Goal: Transaction & Acquisition: Purchase product/service

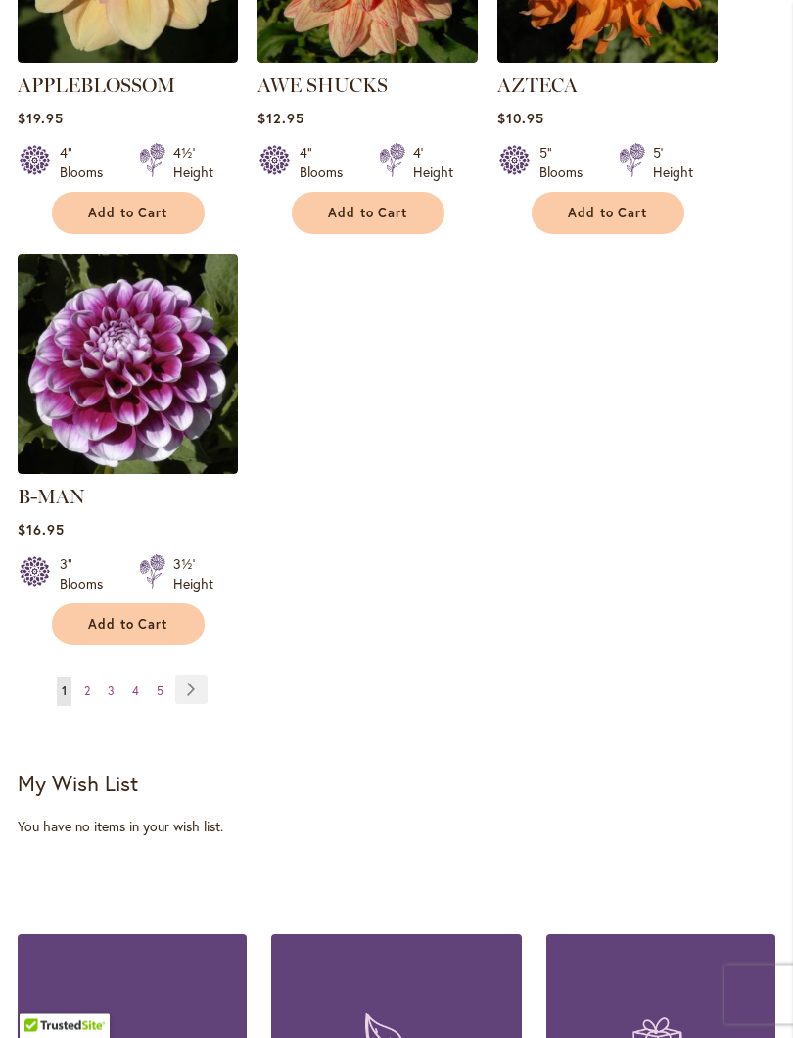
scroll to position [2629, 0]
click at [192, 682] on link "Page Next" at bounding box center [191, 688] width 32 height 29
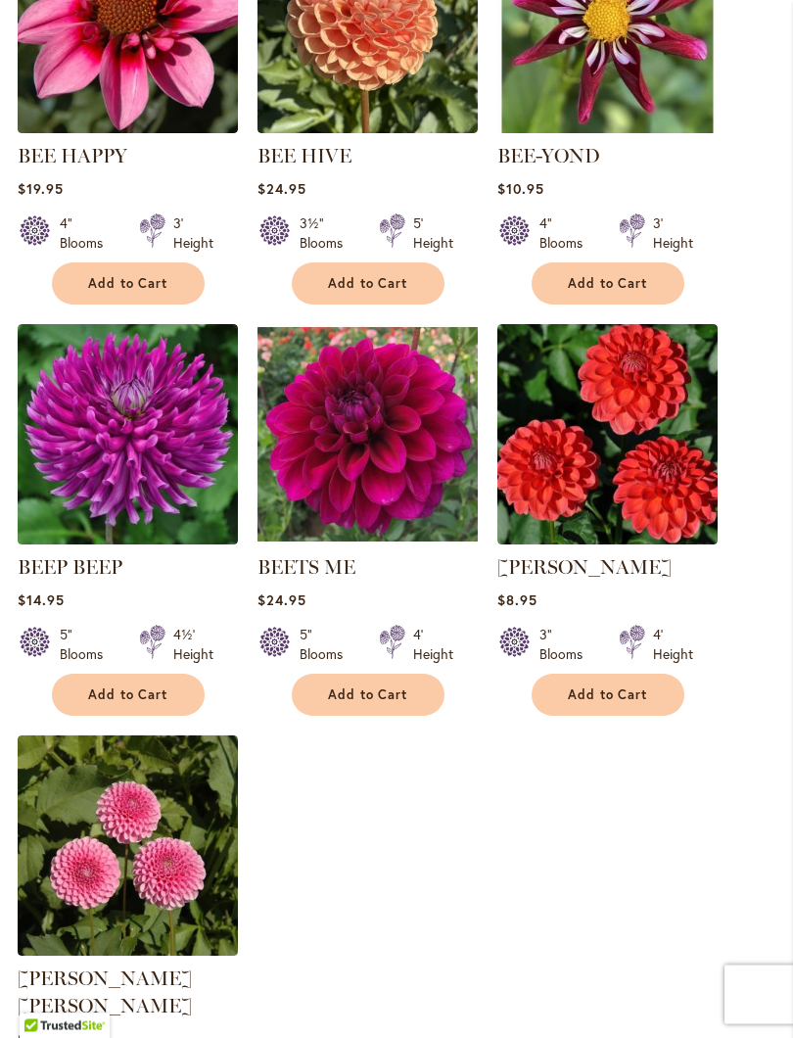
scroll to position [2120, 0]
click at [367, 703] on span "Add to Cart" at bounding box center [368, 694] width 80 height 17
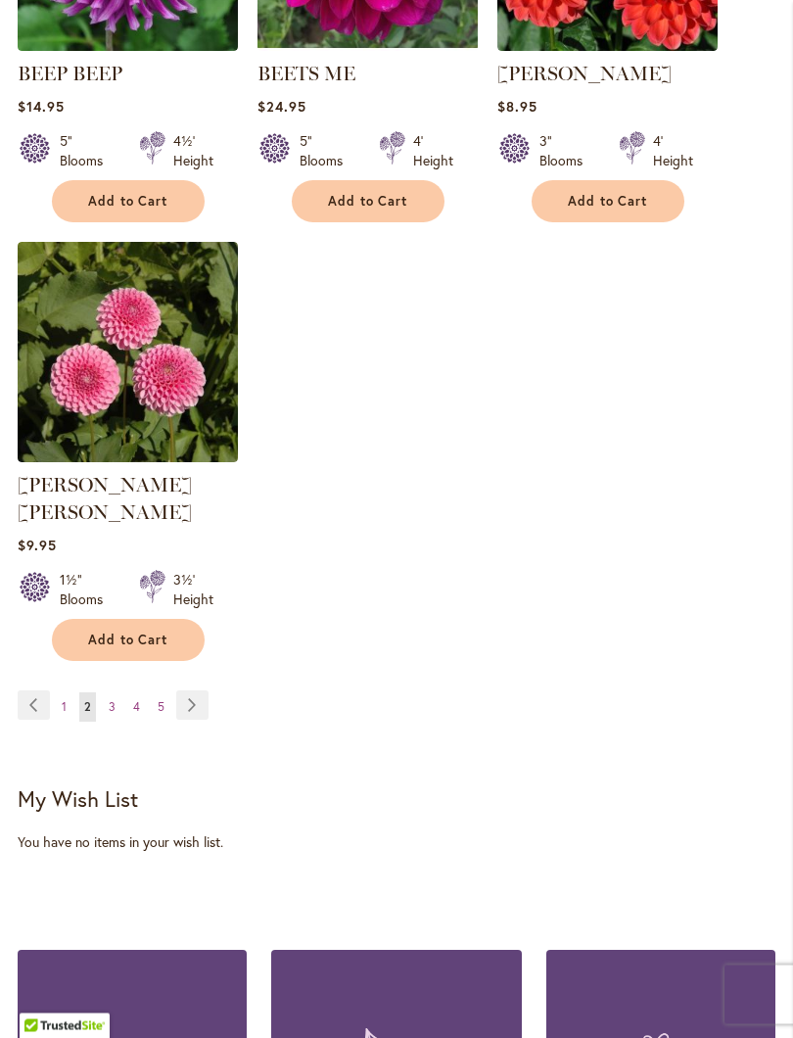
scroll to position [2665, 0]
click at [188, 700] on link "Page Next" at bounding box center [192, 704] width 32 height 29
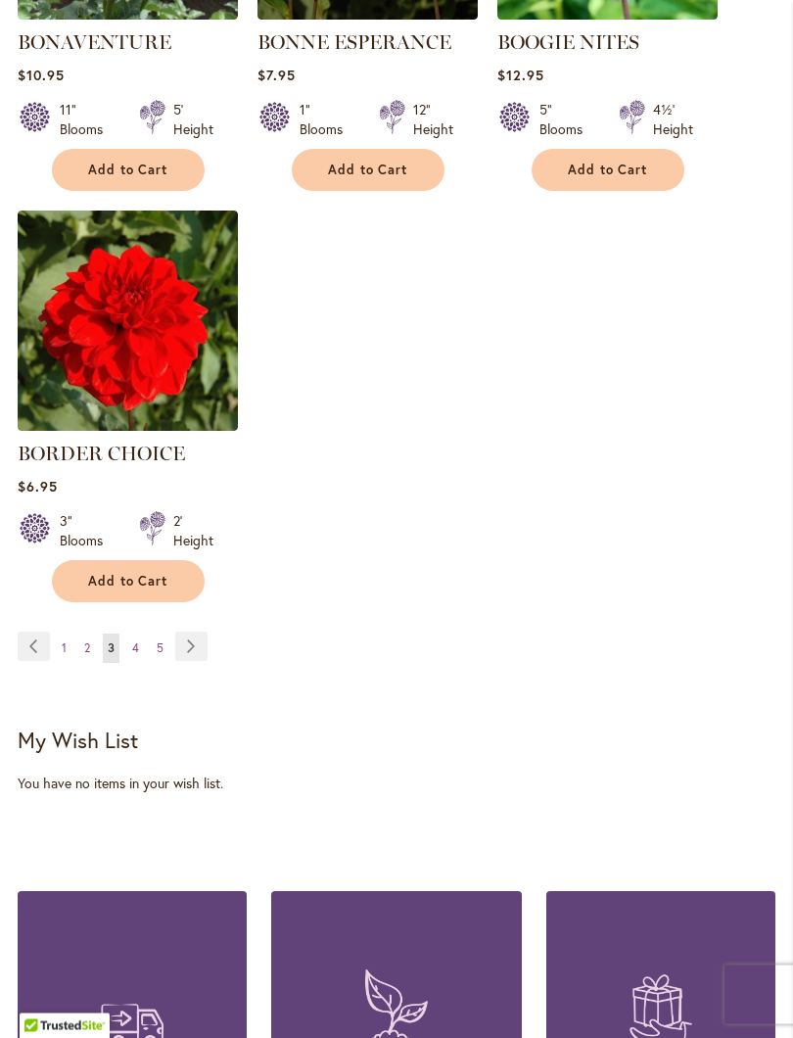
scroll to position [2645, 0]
click at [191, 661] on link "Page Next" at bounding box center [191, 645] width 32 height 29
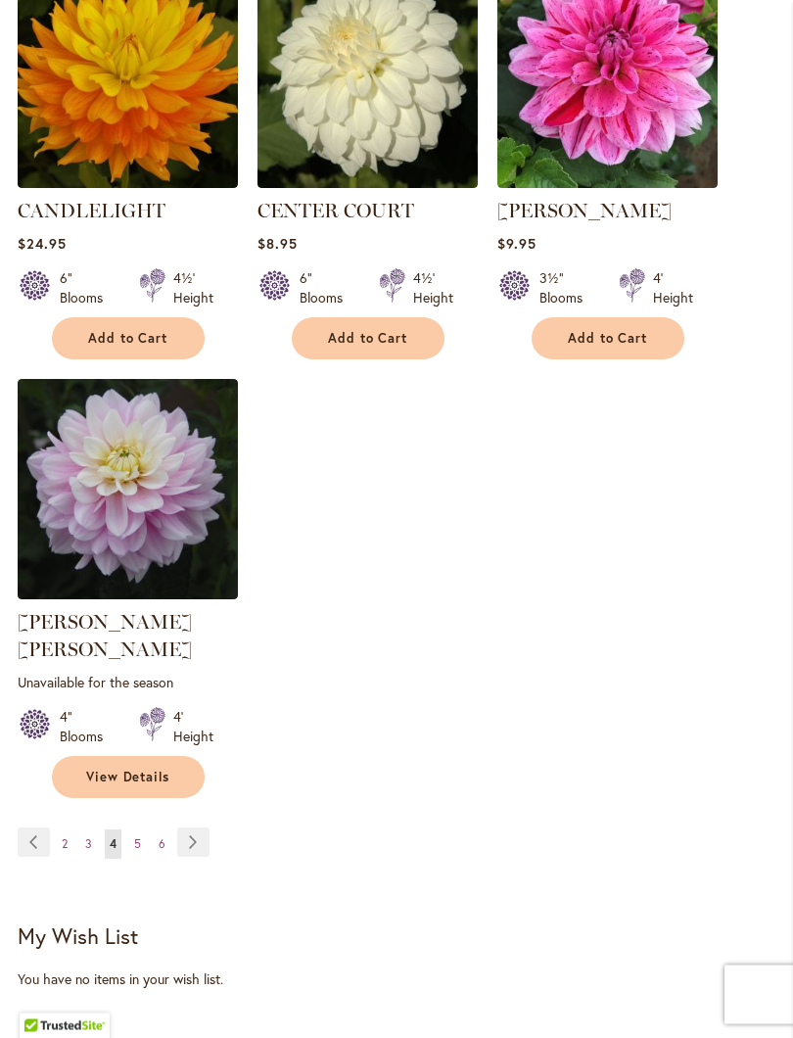
scroll to position [2504, 0]
click at [183, 840] on link "Page Next" at bounding box center [193, 841] width 32 height 29
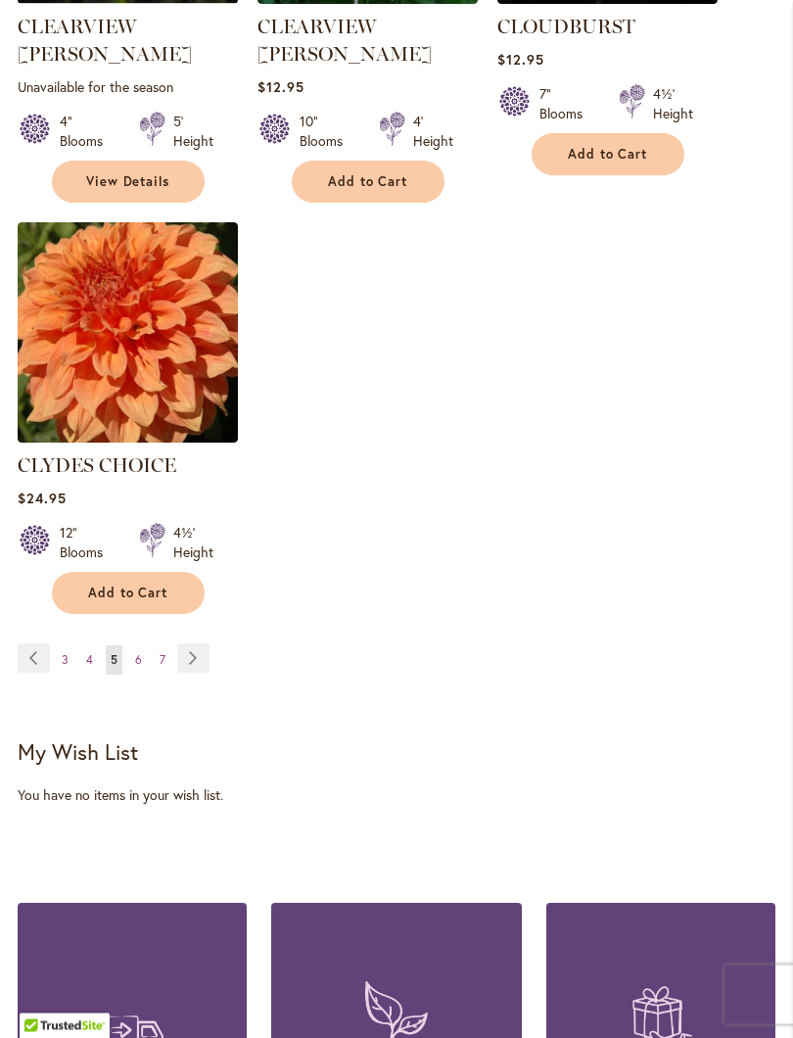
scroll to position [2688, 0]
click at [187, 643] on link "Page Next" at bounding box center [193, 657] width 32 height 29
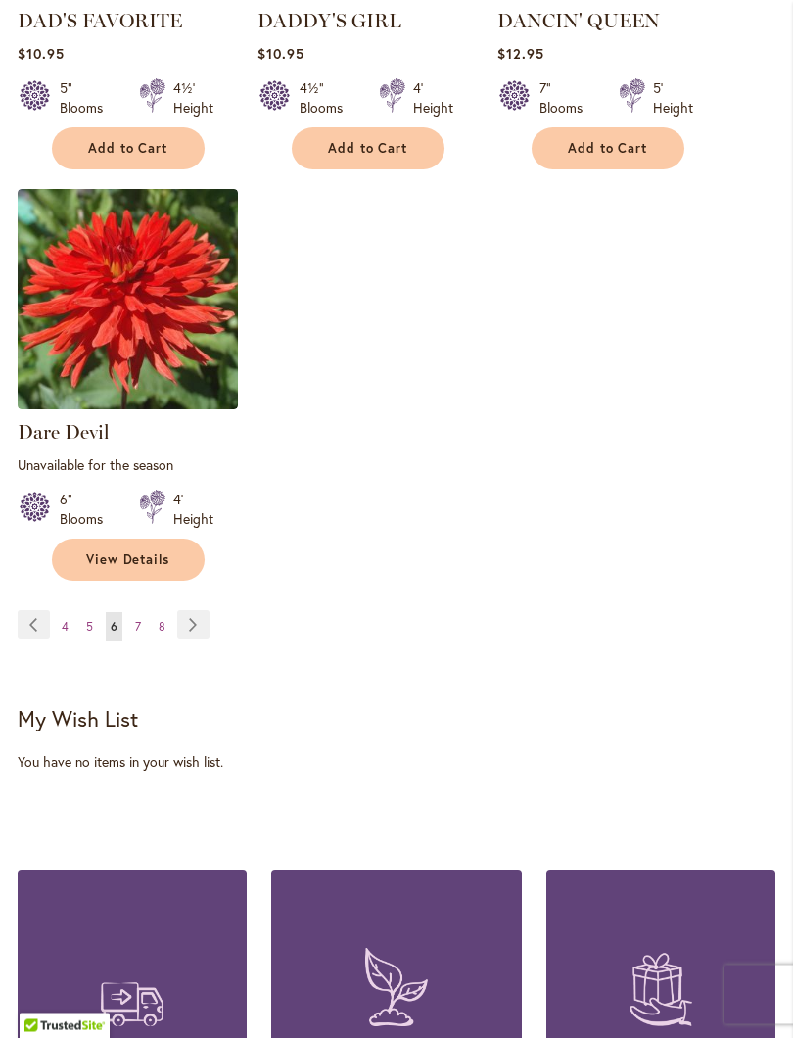
scroll to position [2742, 0]
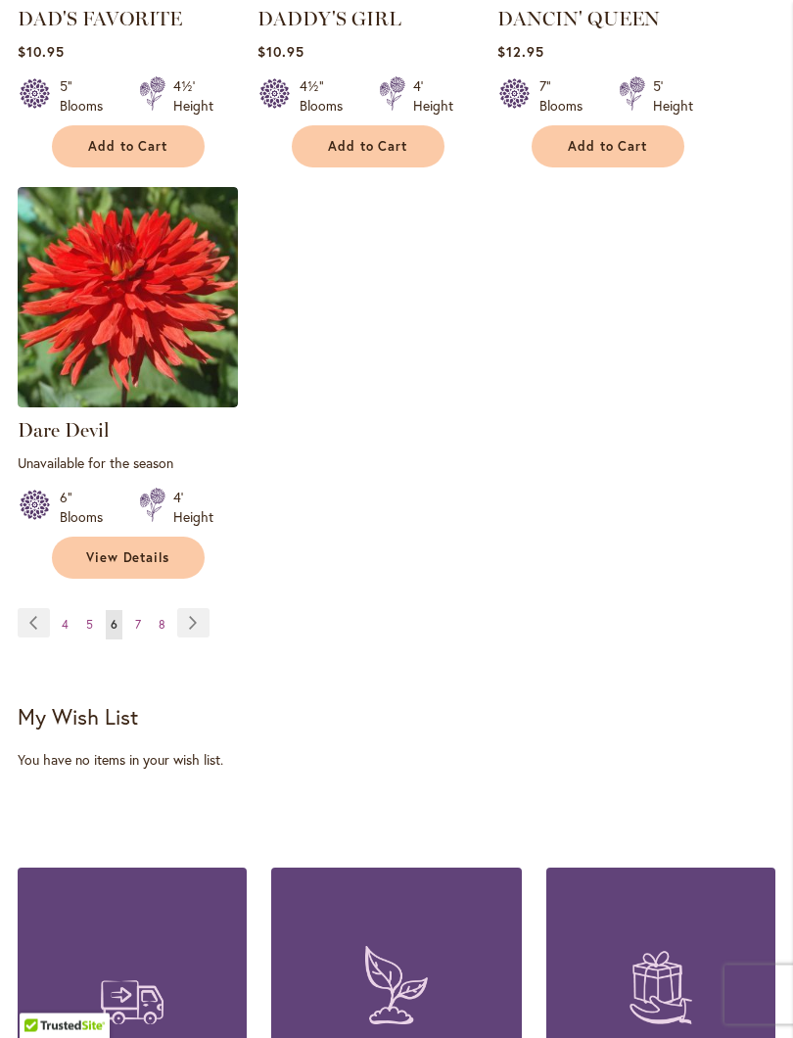
click at [194, 610] on link "Page Next" at bounding box center [193, 623] width 32 height 29
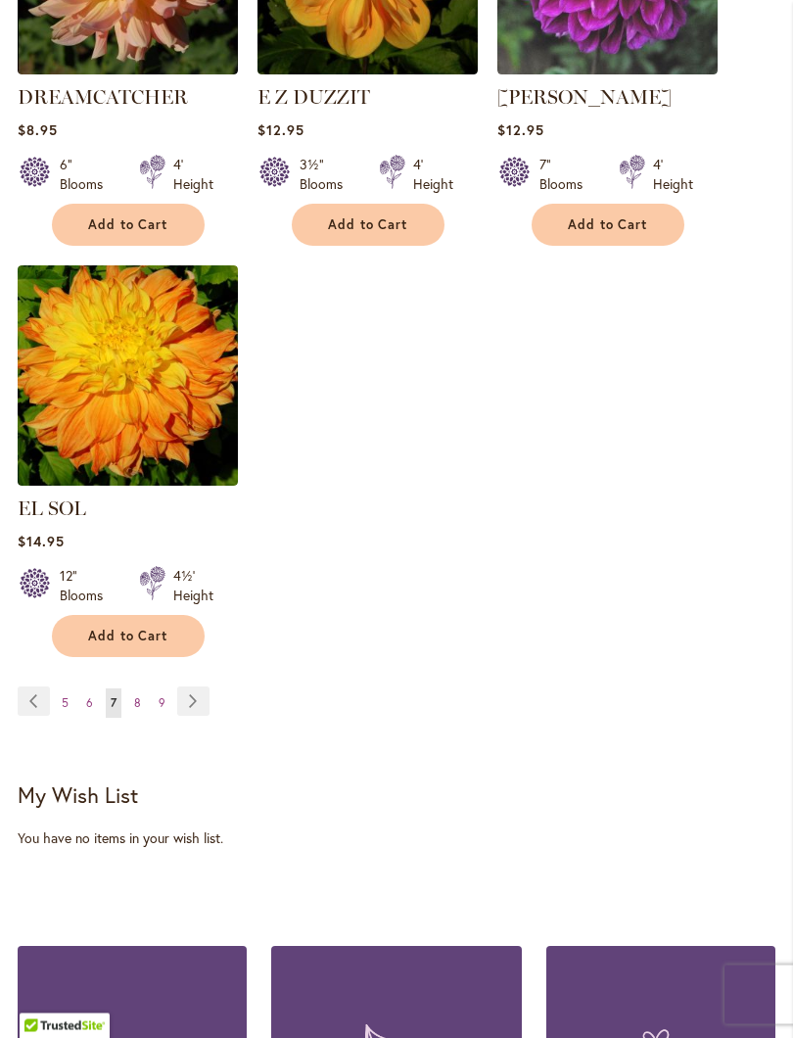
scroll to position [2617, 0]
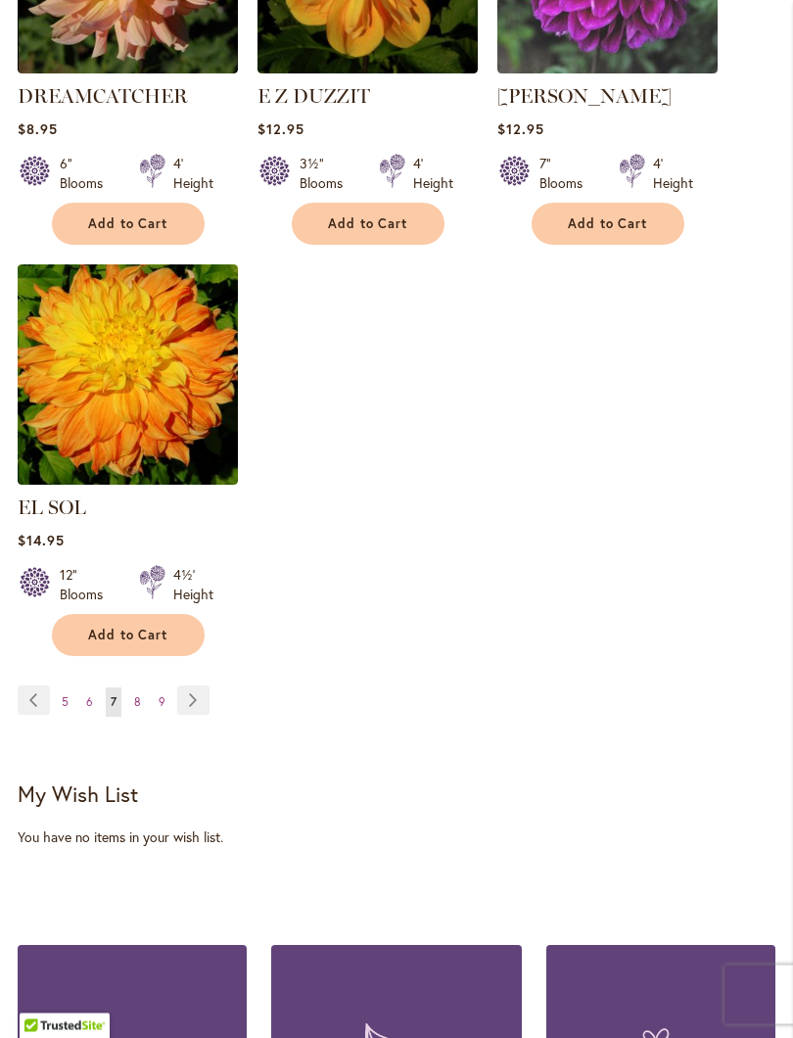
click at [192, 700] on link "Page Next" at bounding box center [193, 700] width 32 height 29
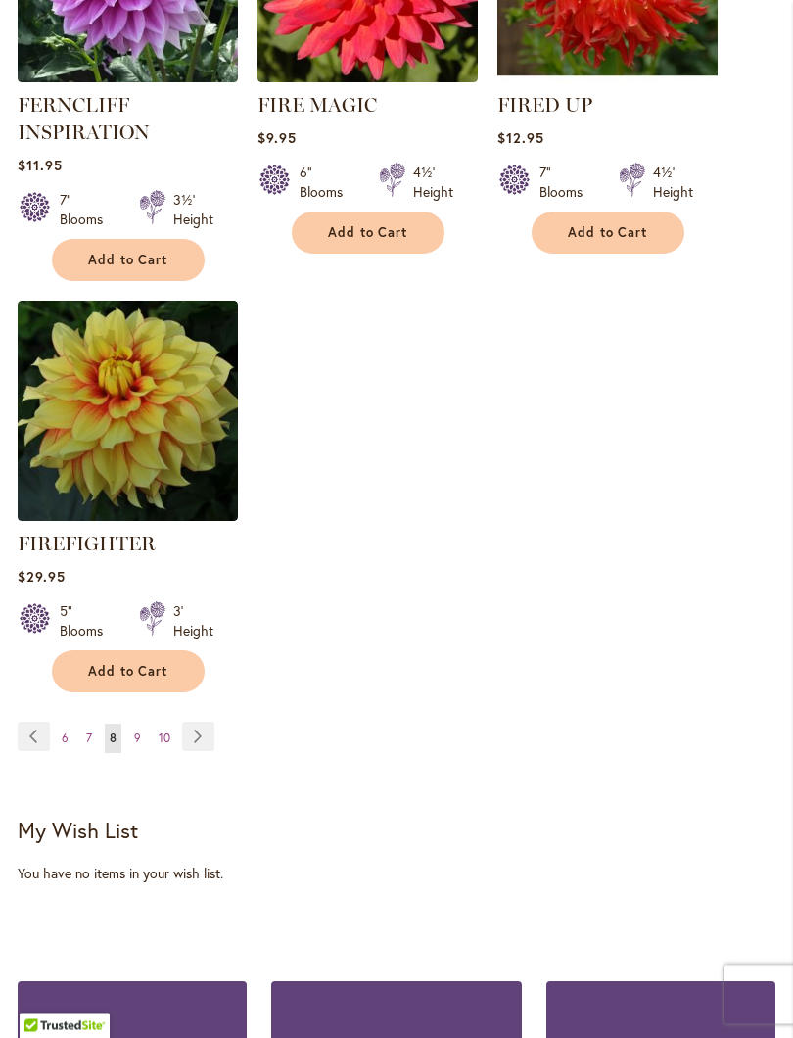
scroll to position [2649, 0]
click at [201, 751] on link "Page Next" at bounding box center [198, 735] width 32 height 29
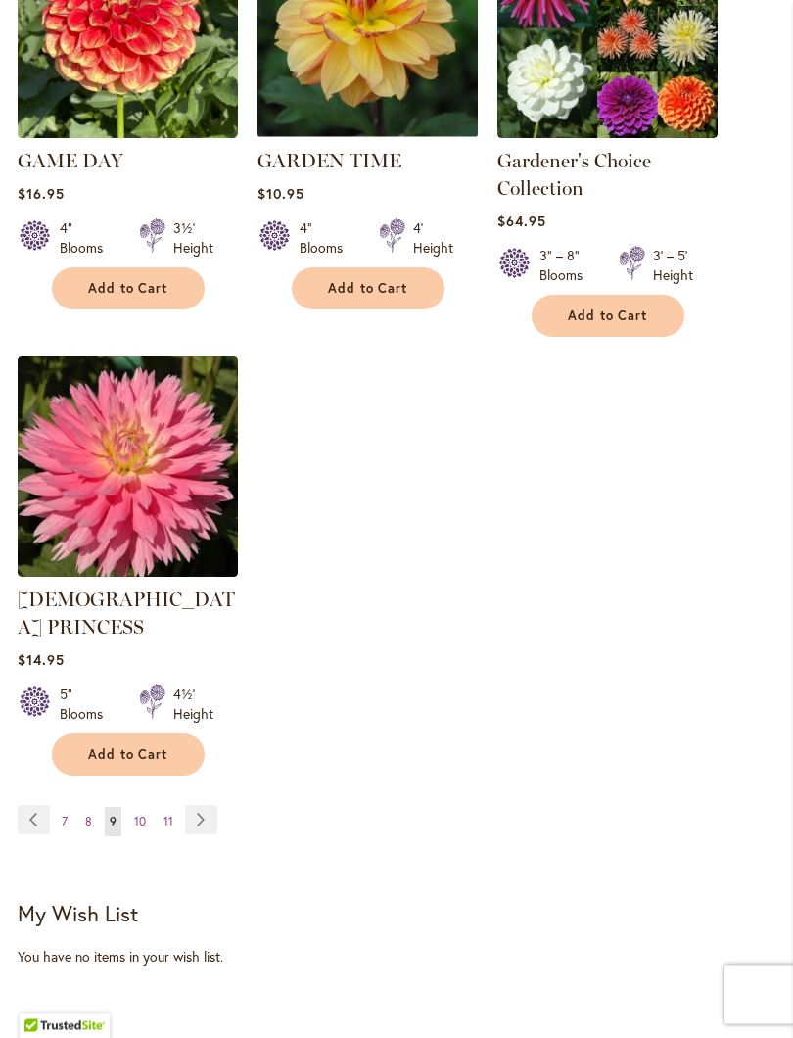
scroll to position [2609, 0]
click at [197, 805] on link "Page Next" at bounding box center [201, 819] width 32 height 29
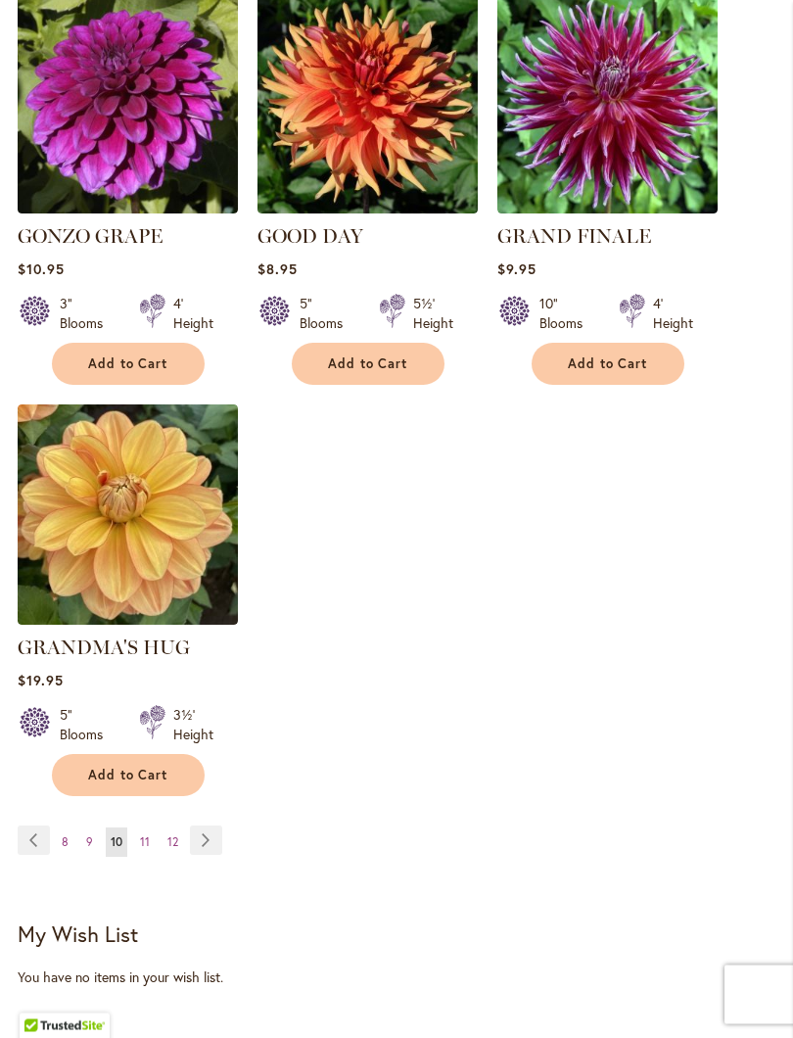
scroll to position [2478, 0]
click at [206, 835] on link "Page Next" at bounding box center [206, 839] width 32 height 29
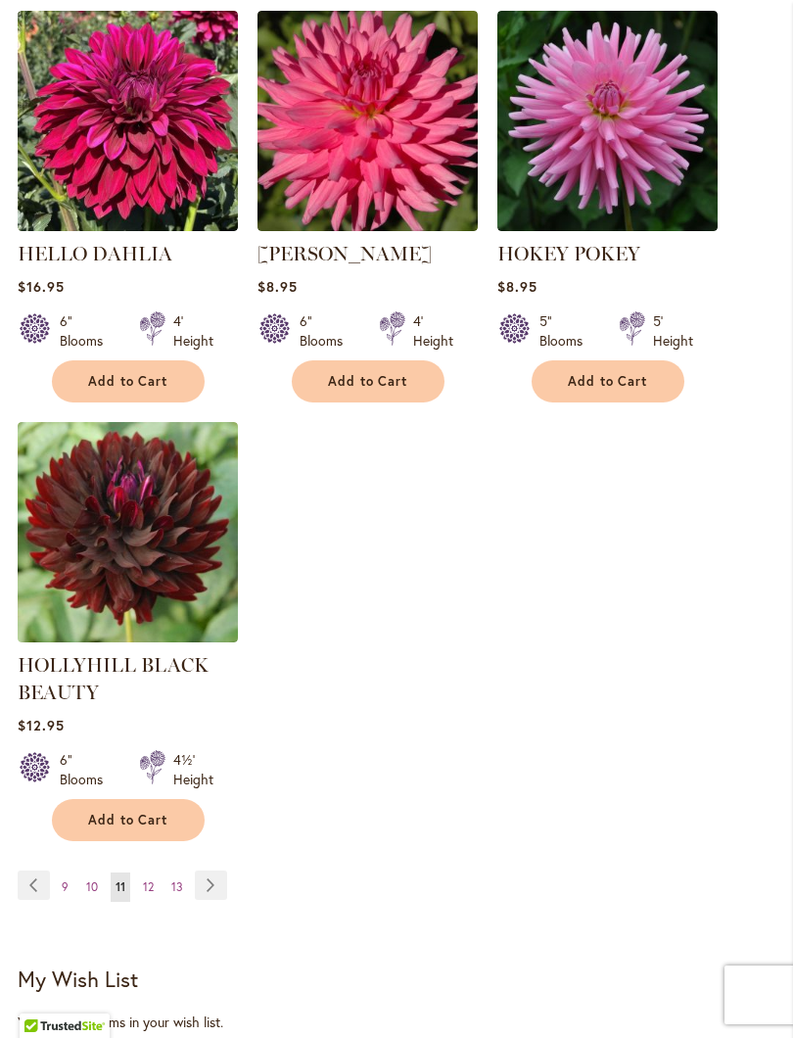
scroll to position [2546, 0]
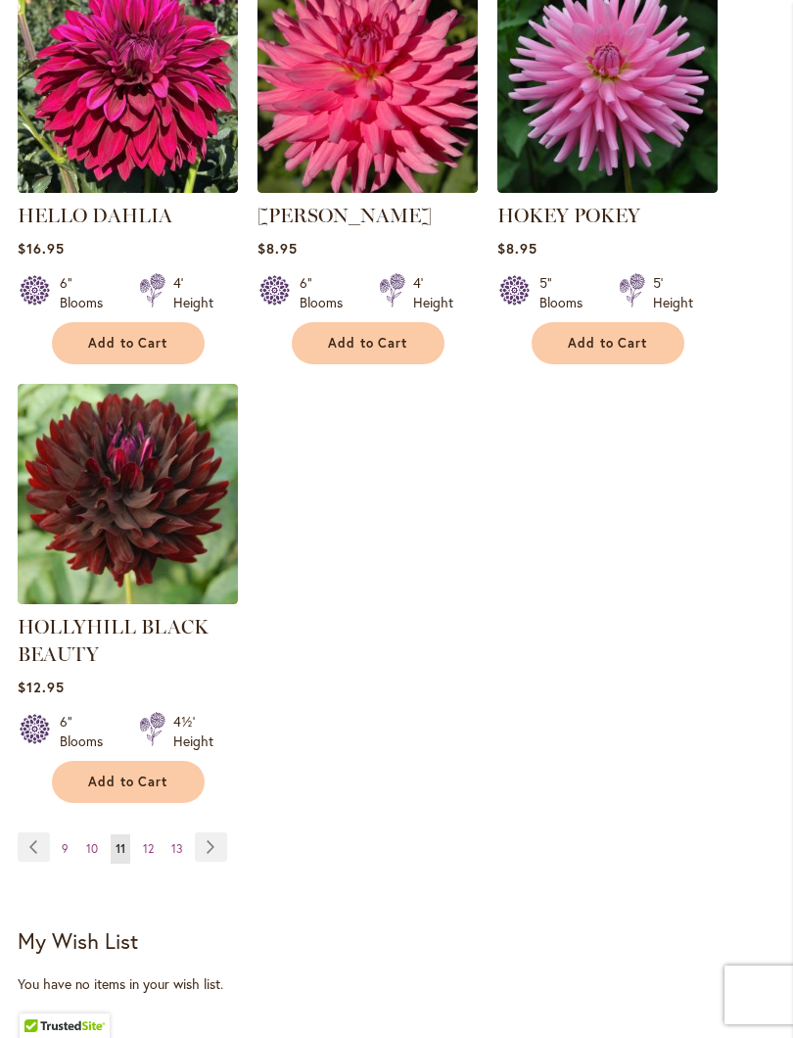
click at [206, 861] on link "Page Next" at bounding box center [211, 846] width 32 height 29
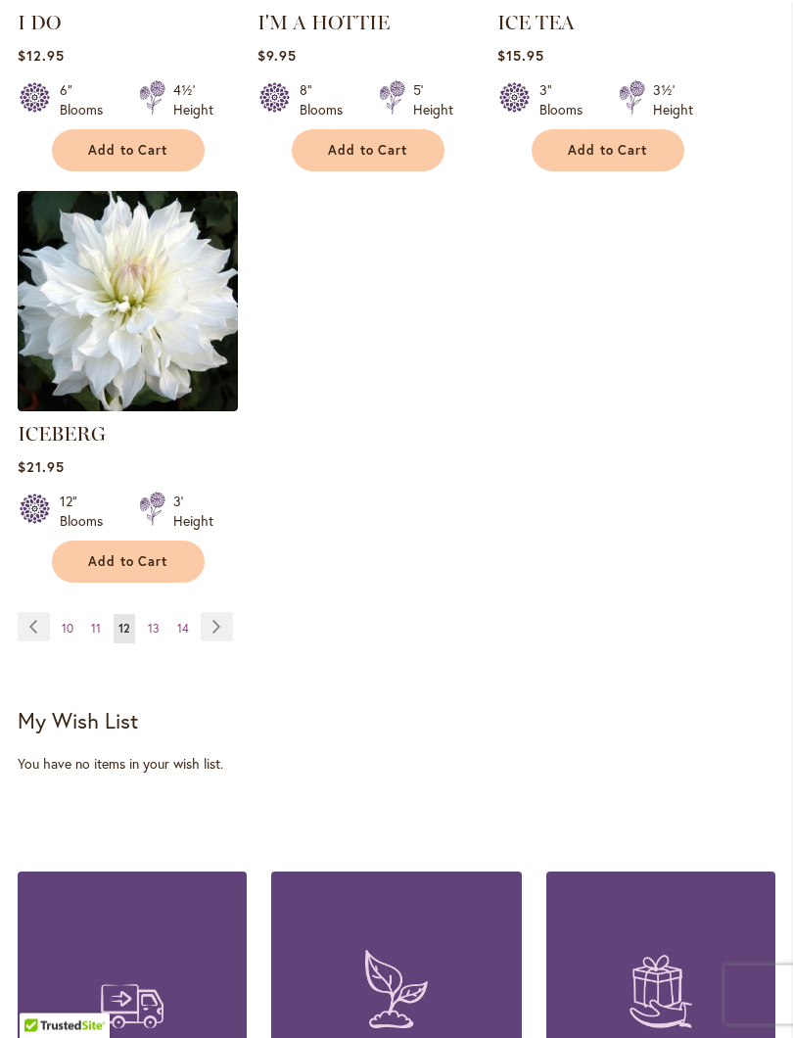
scroll to position [2692, 0]
click at [216, 622] on link "Page Next" at bounding box center [217, 626] width 32 height 29
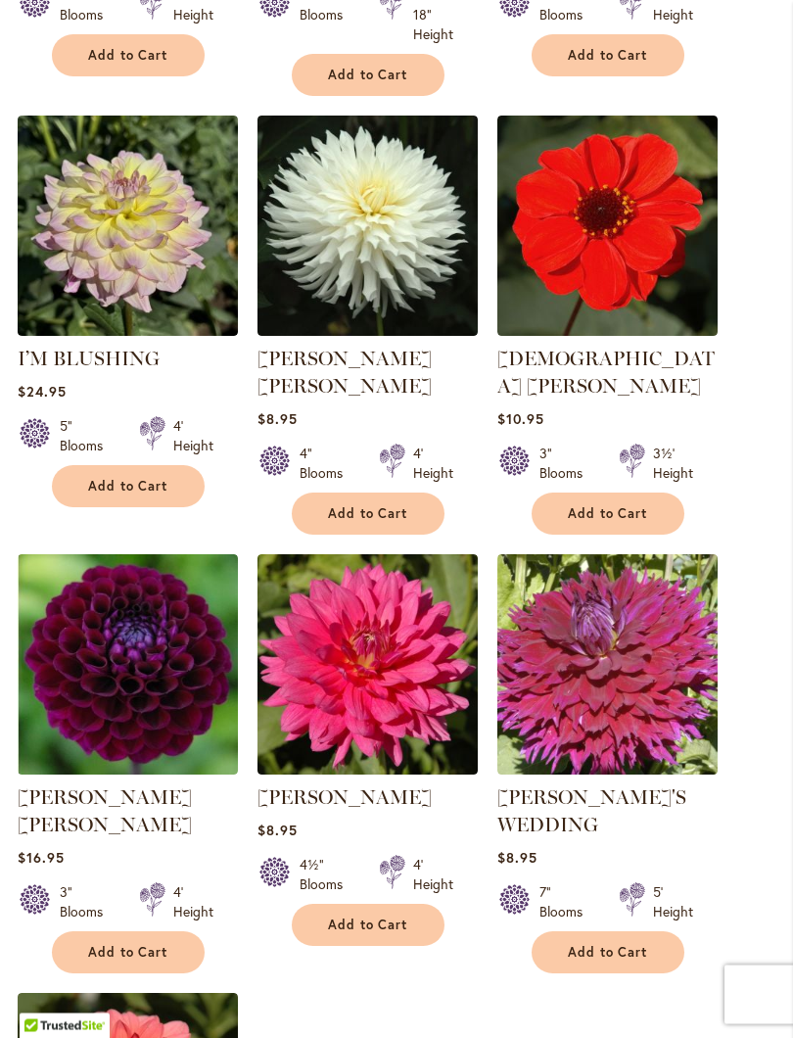
scroll to position [1937, 0]
click at [116, 927] on button "Add to Cart" at bounding box center [128, 952] width 153 height 42
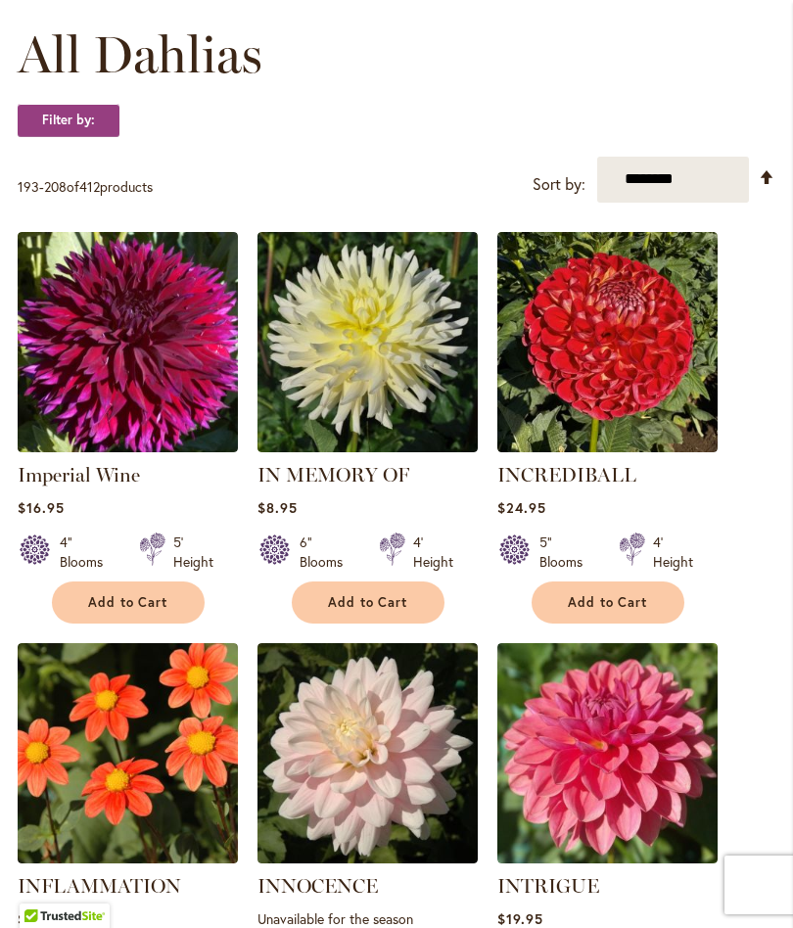
scroll to position [619, 0]
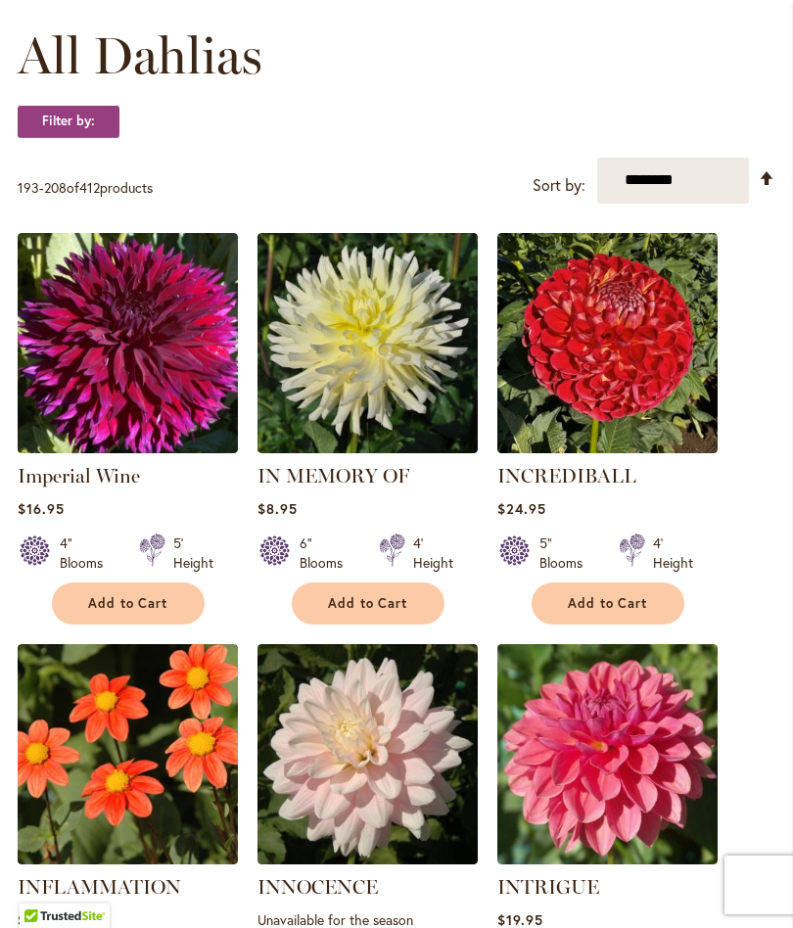
click at [110, 612] on span "Add to Cart" at bounding box center [128, 603] width 80 height 17
click at [114, 612] on span "Add to Cart" at bounding box center [128, 603] width 80 height 17
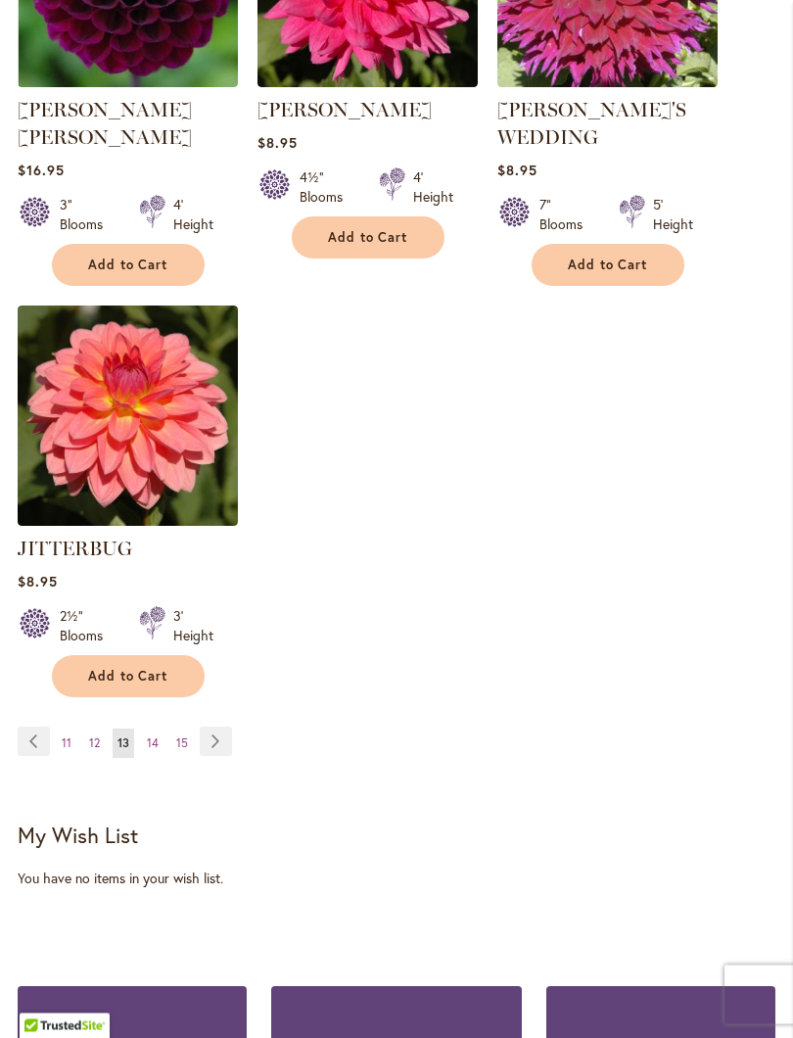
scroll to position [2676, 0]
click at [211, 726] on link "Page Next" at bounding box center [216, 740] width 32 height 29
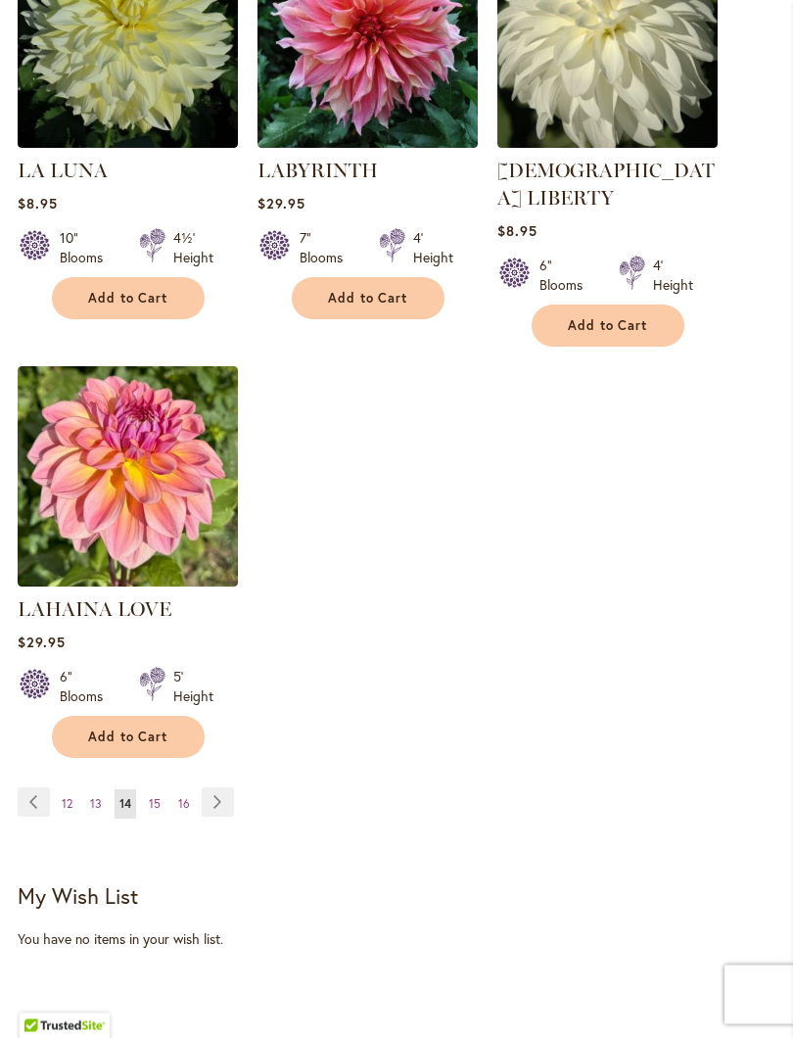
scroll to position [2517, 0]
click at [208, 790] on link "Page Next" at bounding box center [218, 801] width 32 height 29
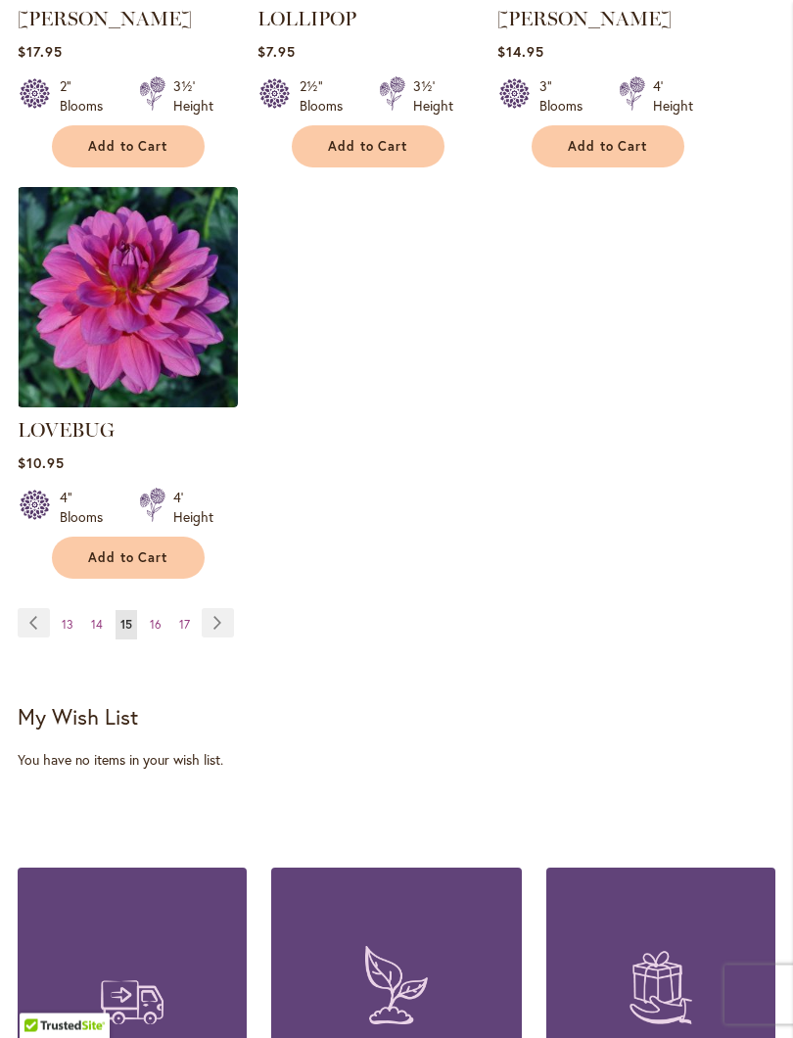
scroll to position [2723, 0]
click at [213, 608] on link "Page Next" at bounding box center [218, 622] width 32 height 29
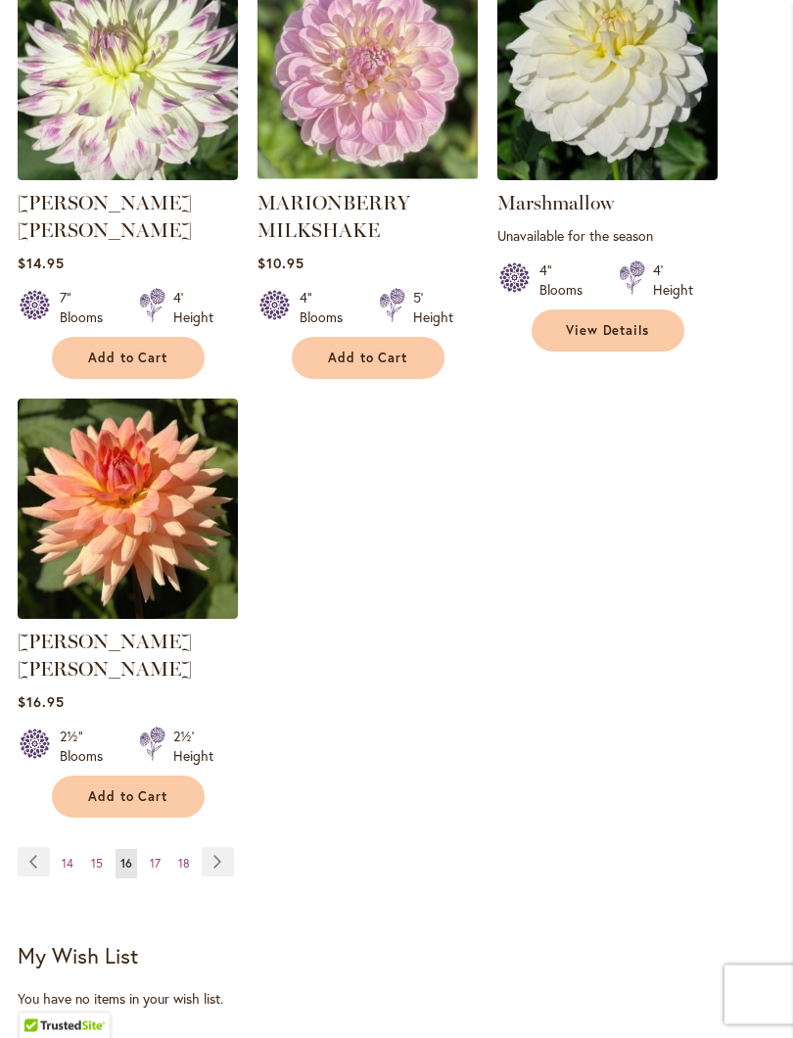
scroll to position [2513, 0]
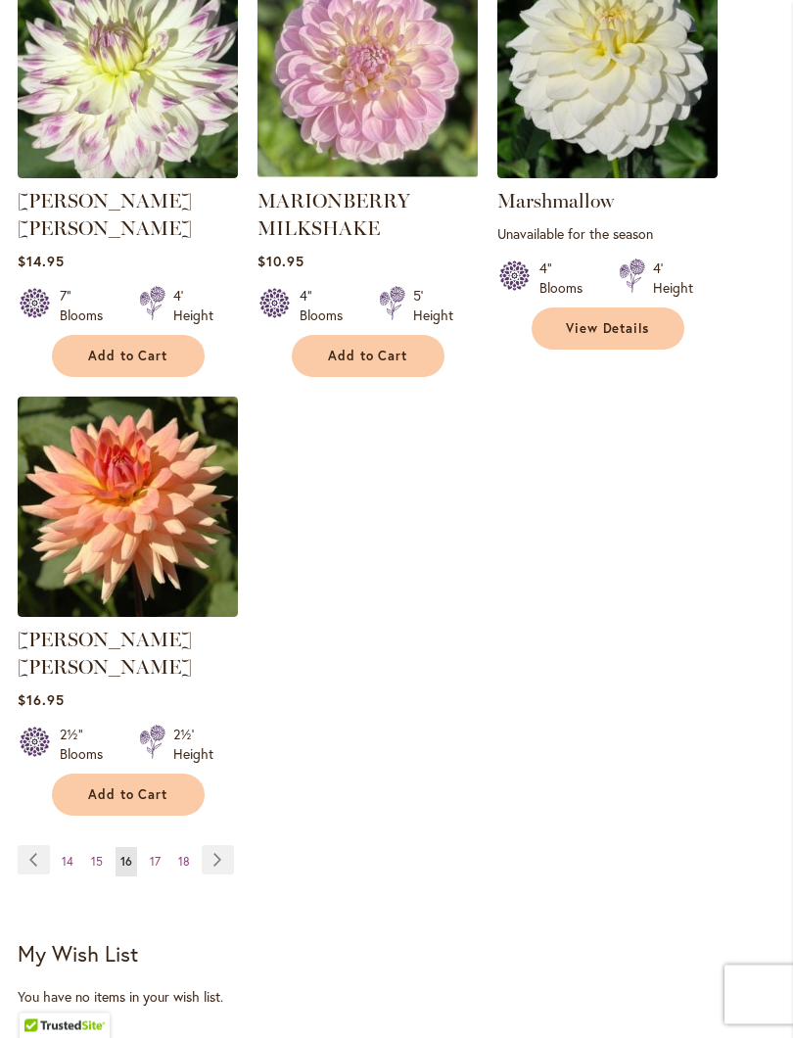
click at [214, 846] on link "Page Next" at bounding box center [218, 860] width 32 height 29
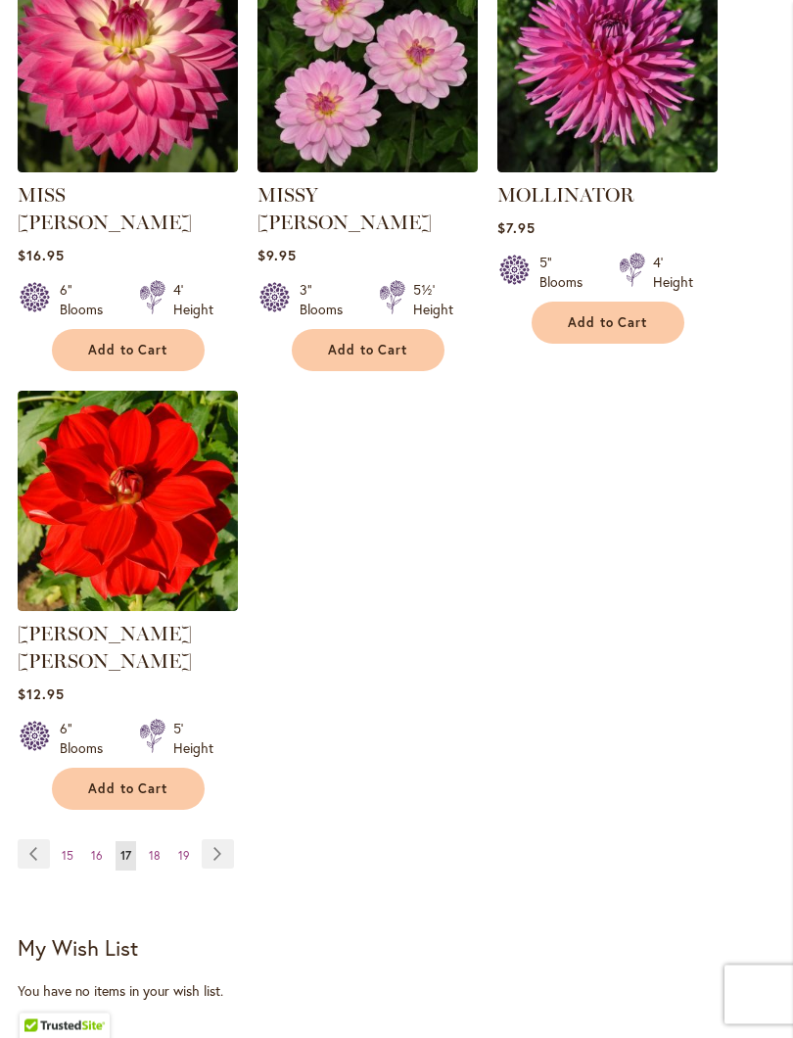
scroll to position [2494, 0]
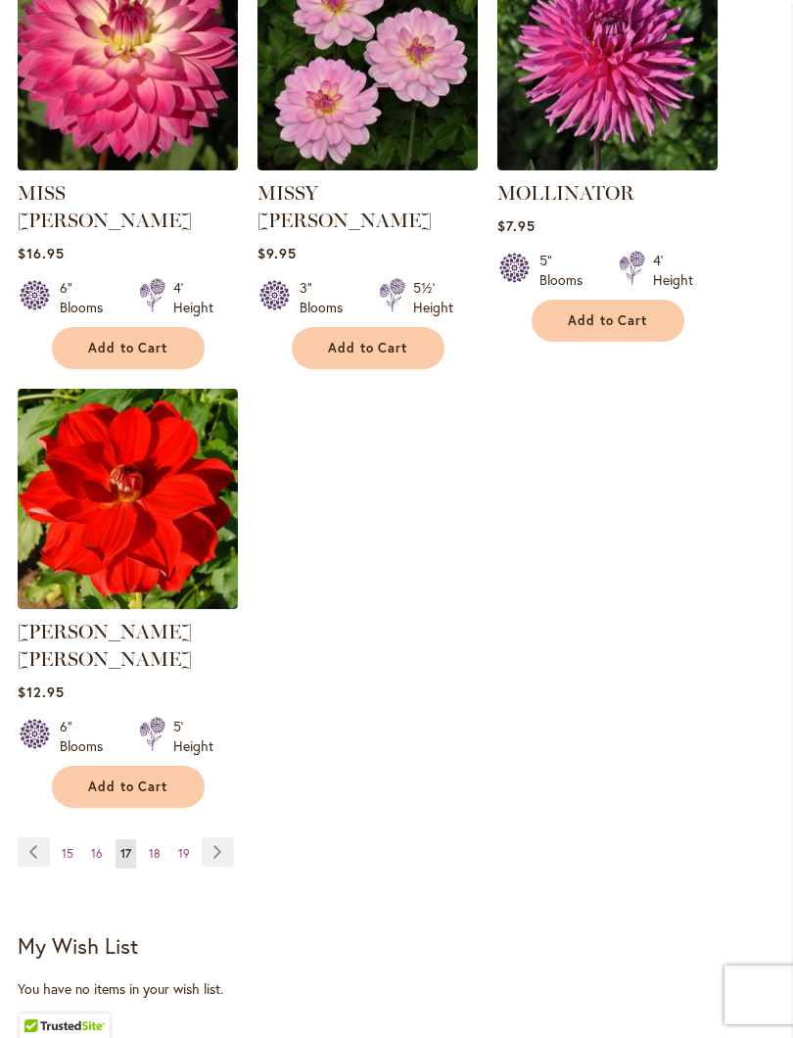
click at [215, 837] on link "Page Next" at bounding box center [218, 851] width 32 height 29
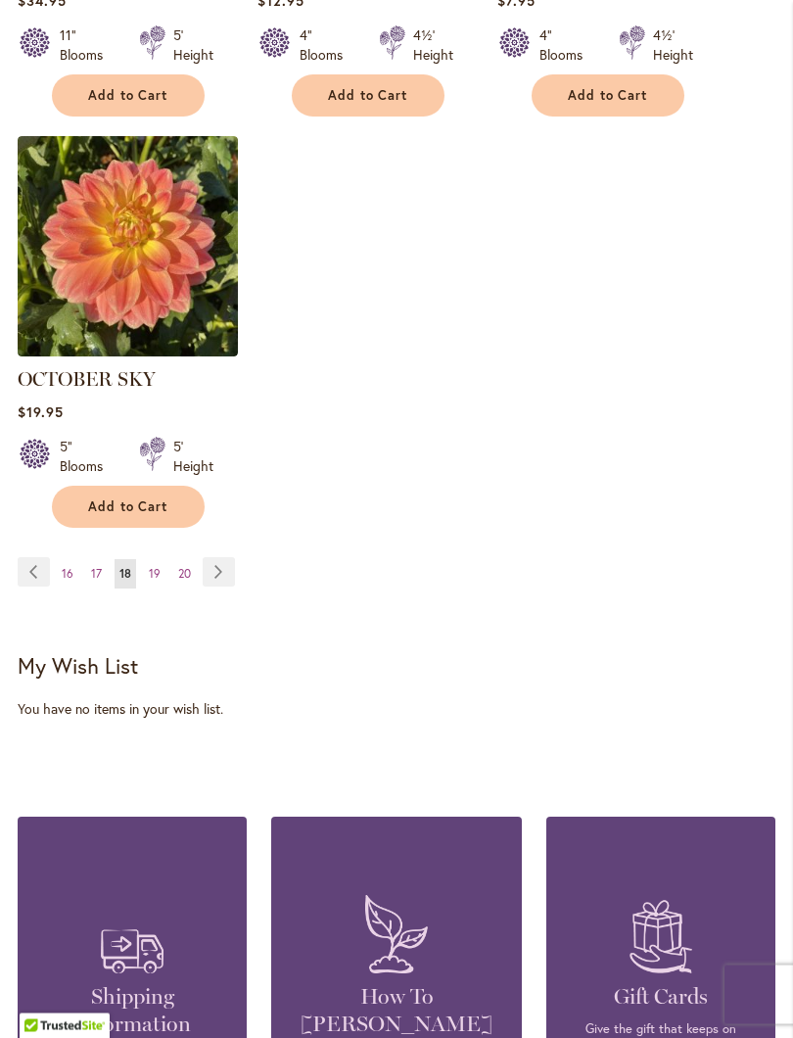
scroll to position [2719, 0]
click at [214, 586] on link "Page Next" at bounding box center [219, 571] width 32 height 29
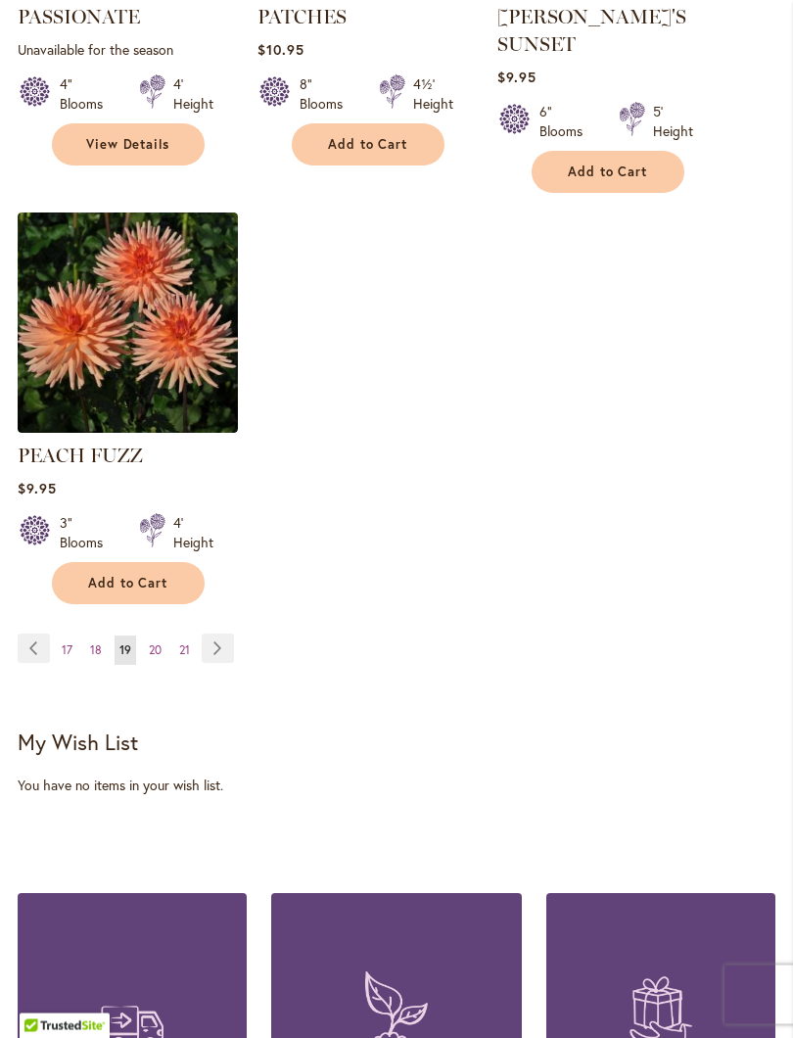
scroll to position [2698, 0]
click at [208, 633] on link "Page Next" at bounding box center [218, 647] width 32 height 29
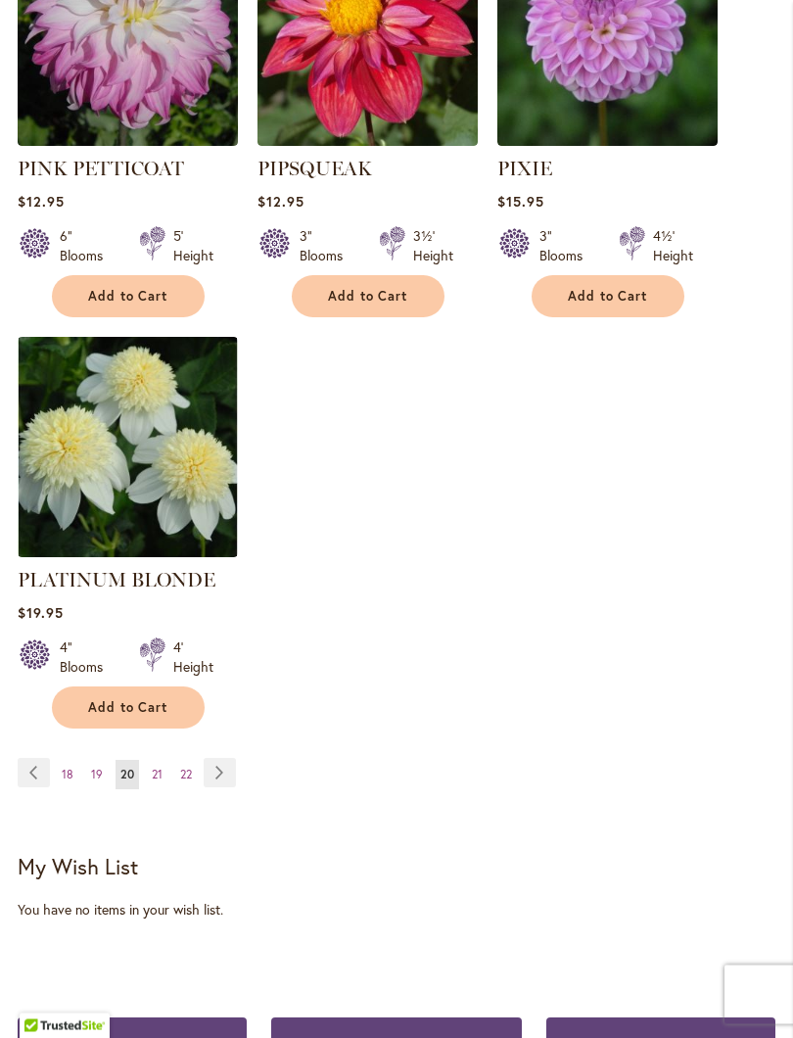
scroll to position [2602, 0]
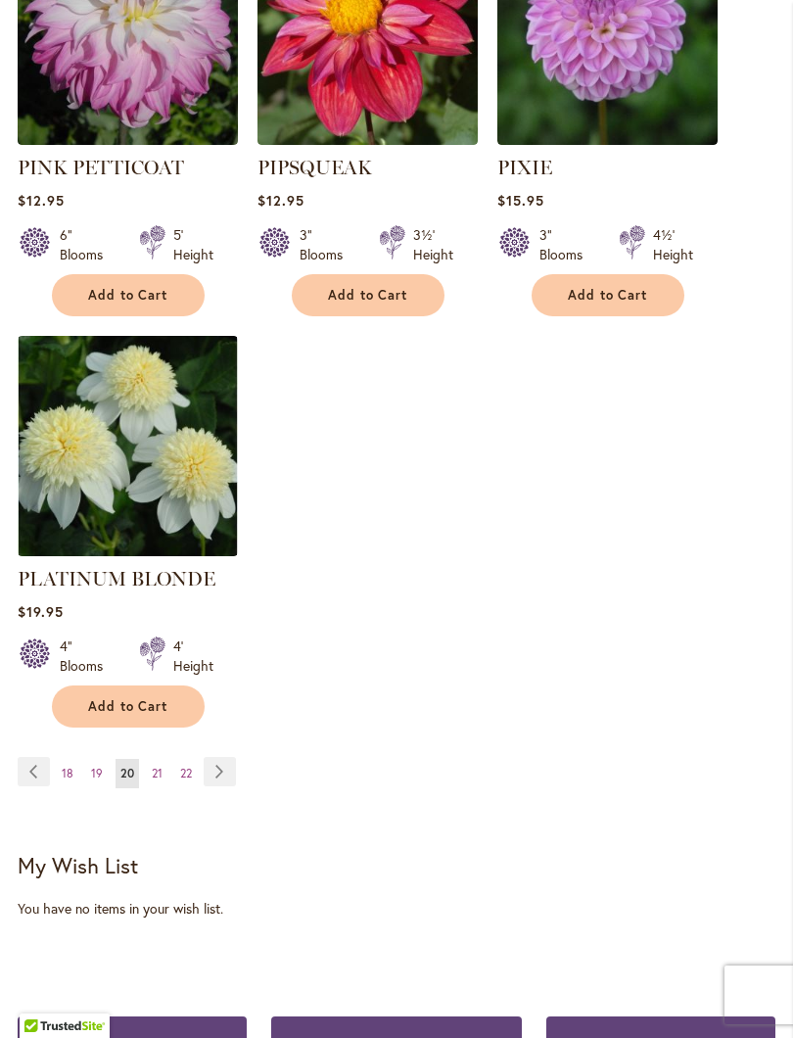
click at [213, 757] on link "Page Next" at bounding box center [220, 771] width 32 height 29
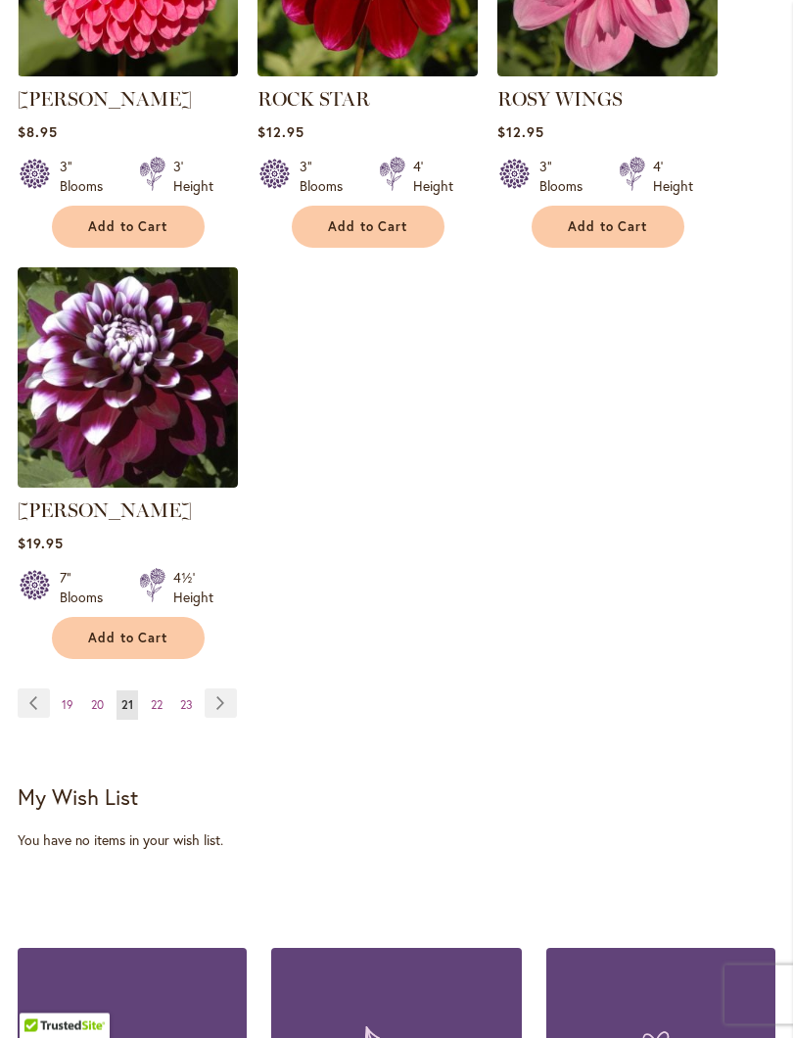
scroll to position [2615, 0]
click at [223, 717] on link "Page Next" at bounding box center [221, 702] width 32 height 29
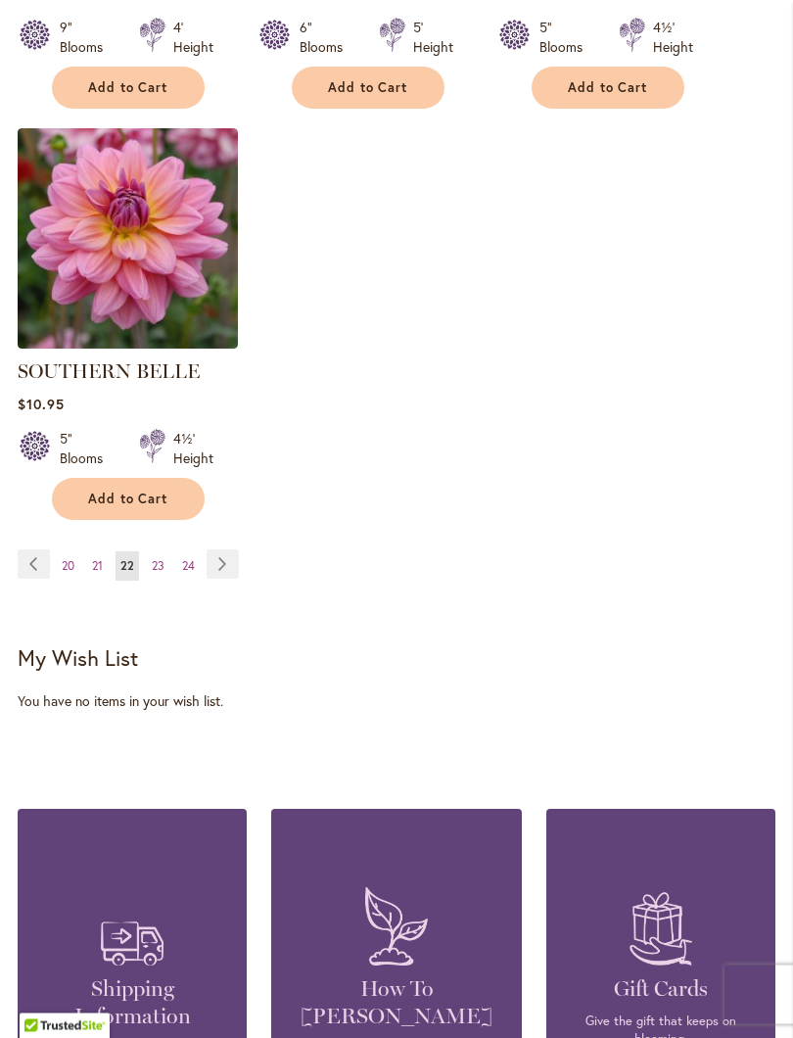
scroll to position [2754, 0]
click at [223, 563] on link "Page Next" at bounding box center [223, 563] width 32 height 29
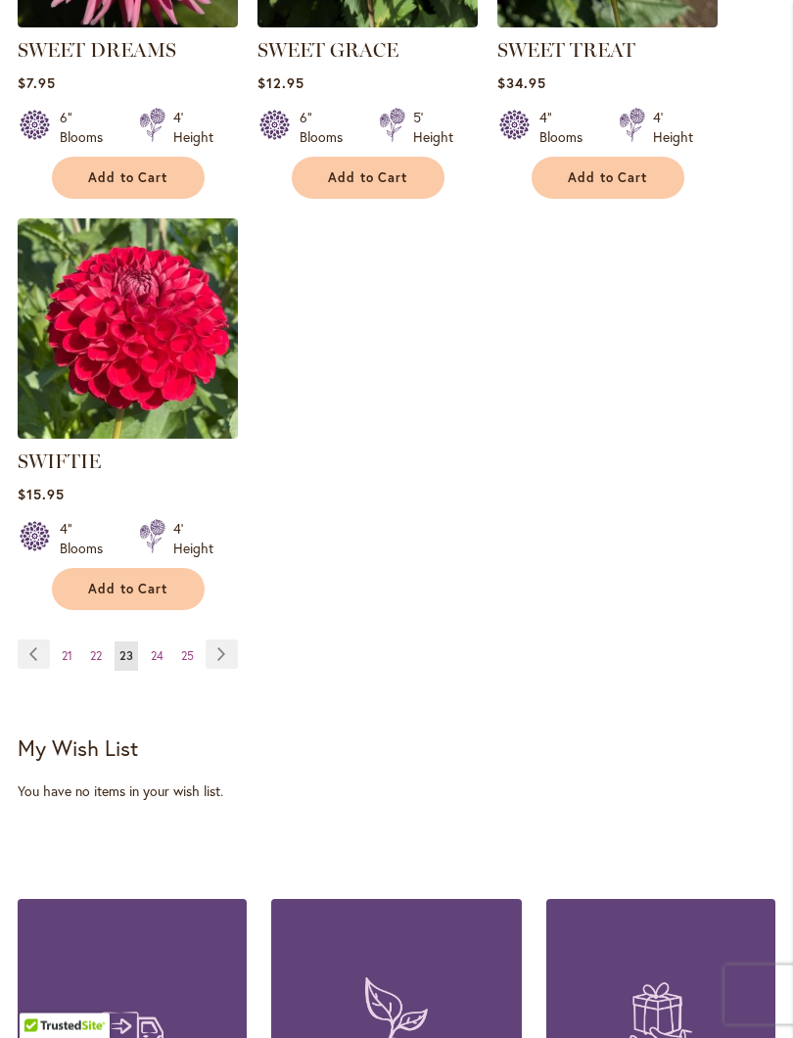
scroll to position [2706, 0]
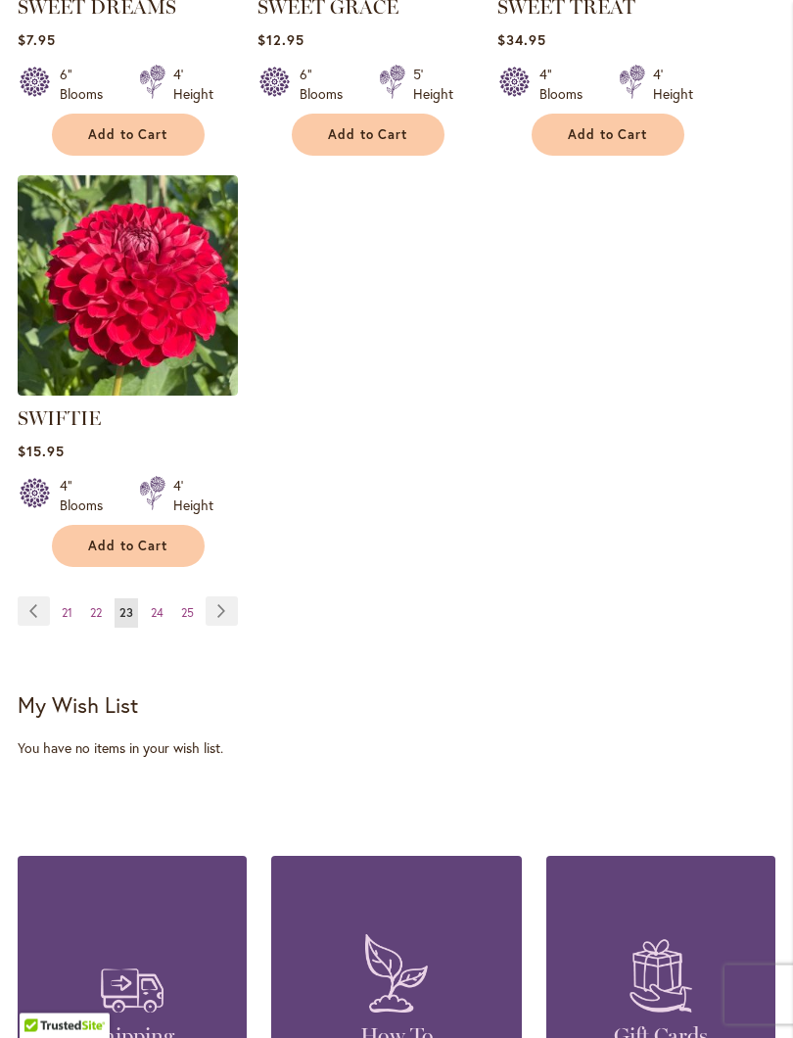
click at [232, 622] on link "Page Next" at bounding box center [222, 611] width 32 height 29
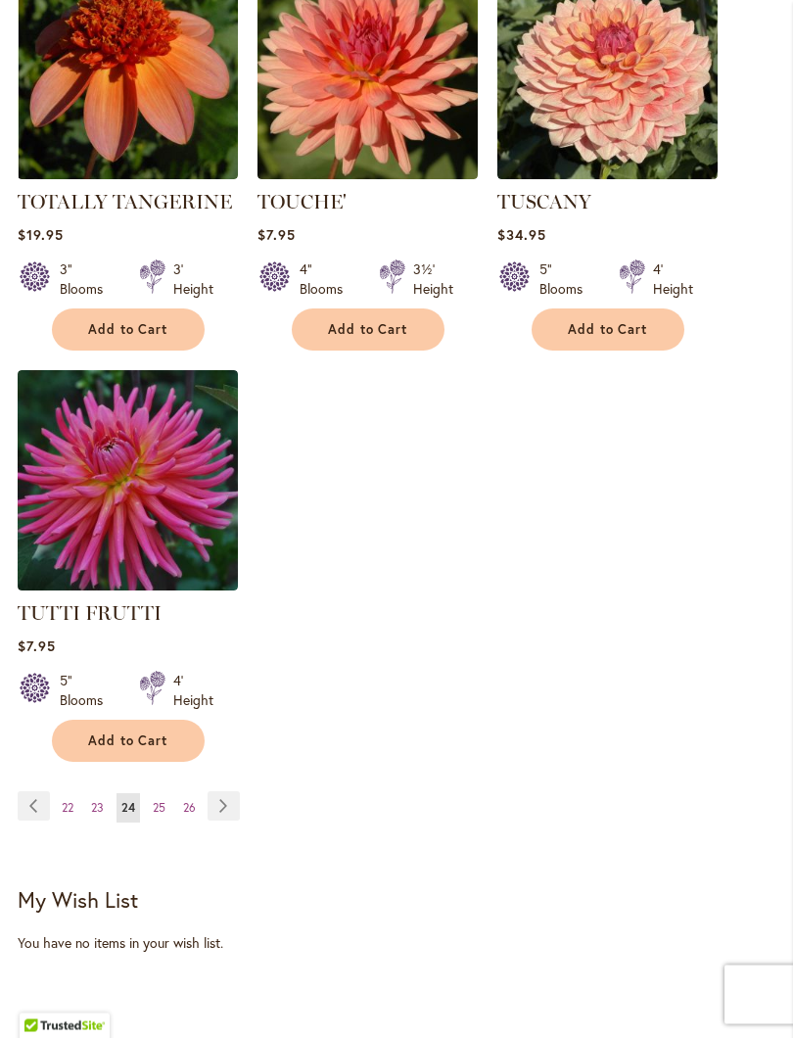
scroll to position [2514, 0]
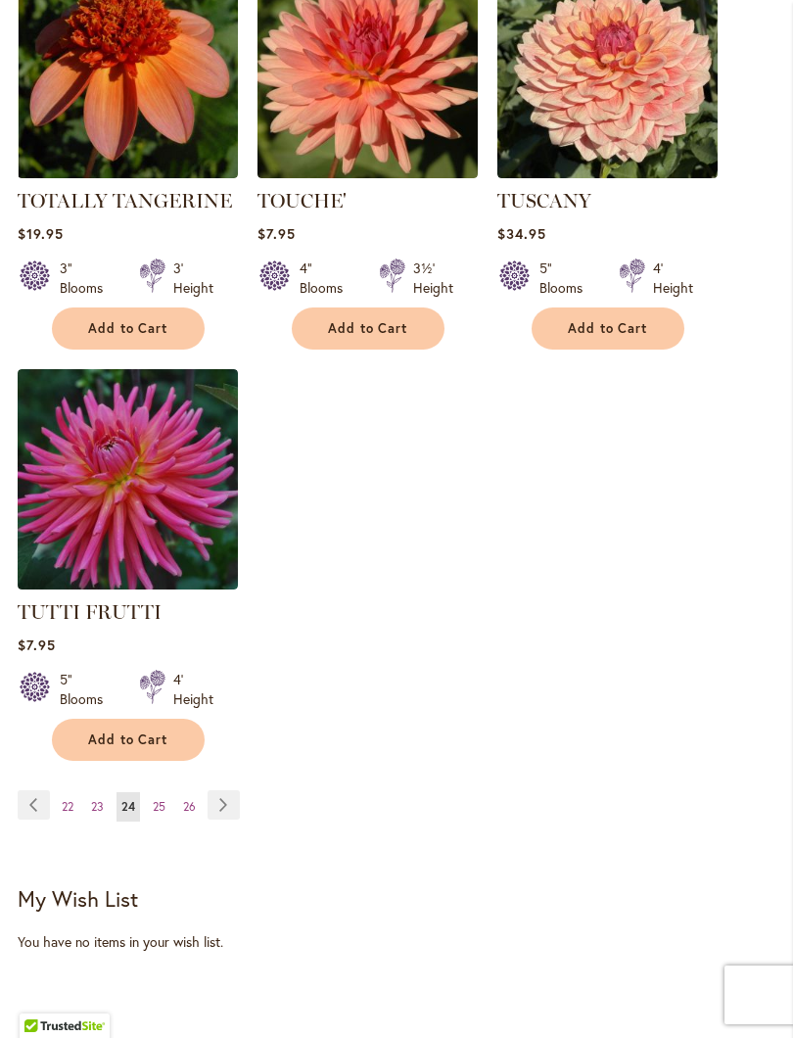
click at [220, 802] on link "Page Next" at bounding box center [224, 804] width 32 height 29
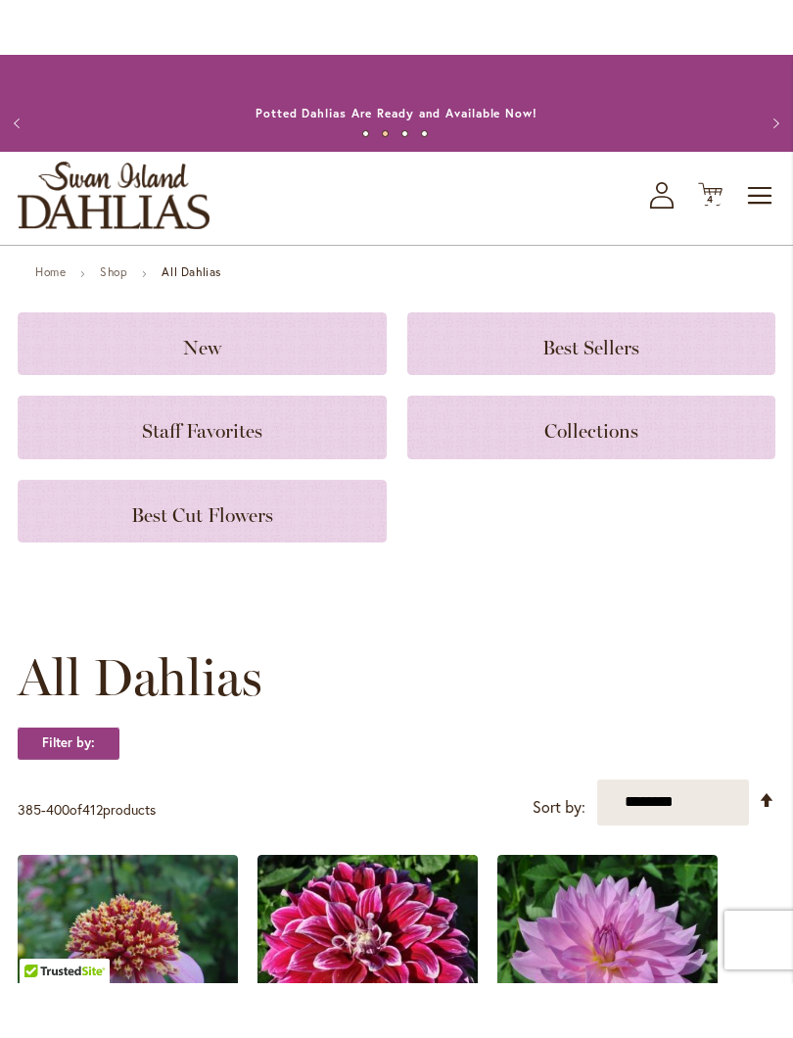
scroll to position [44, 0]
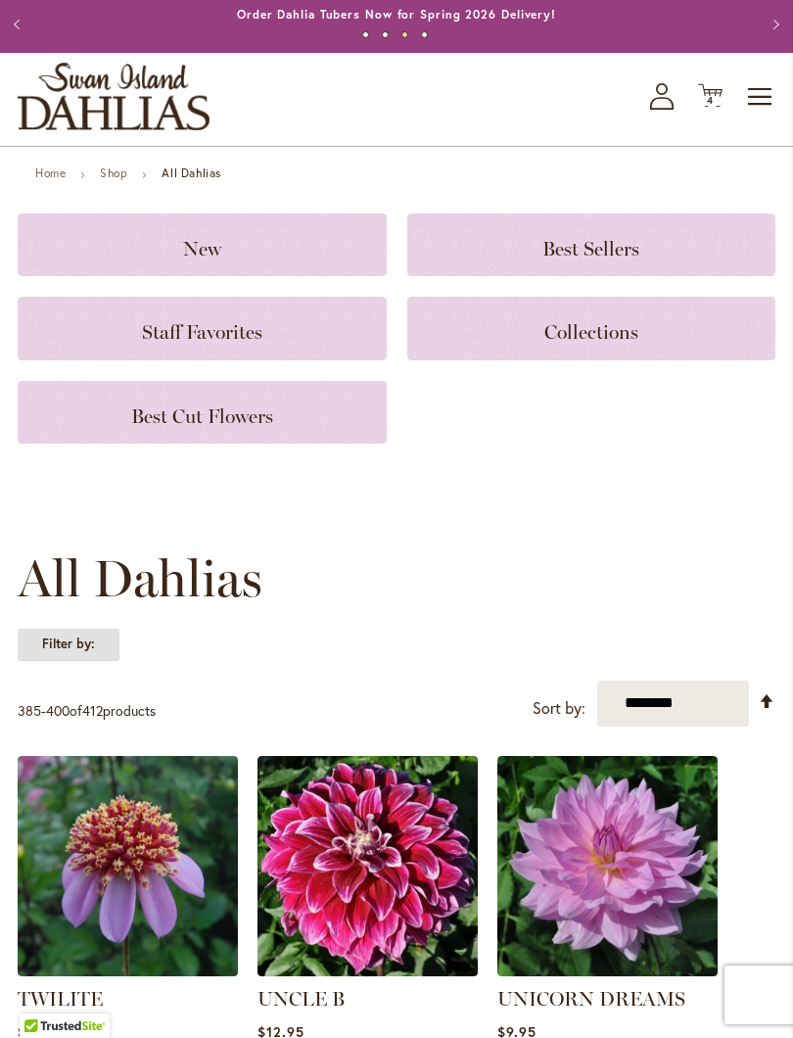
click at [58, 661] on strong "Filter by:" at bounding box center [69, 643] width 102 height 33
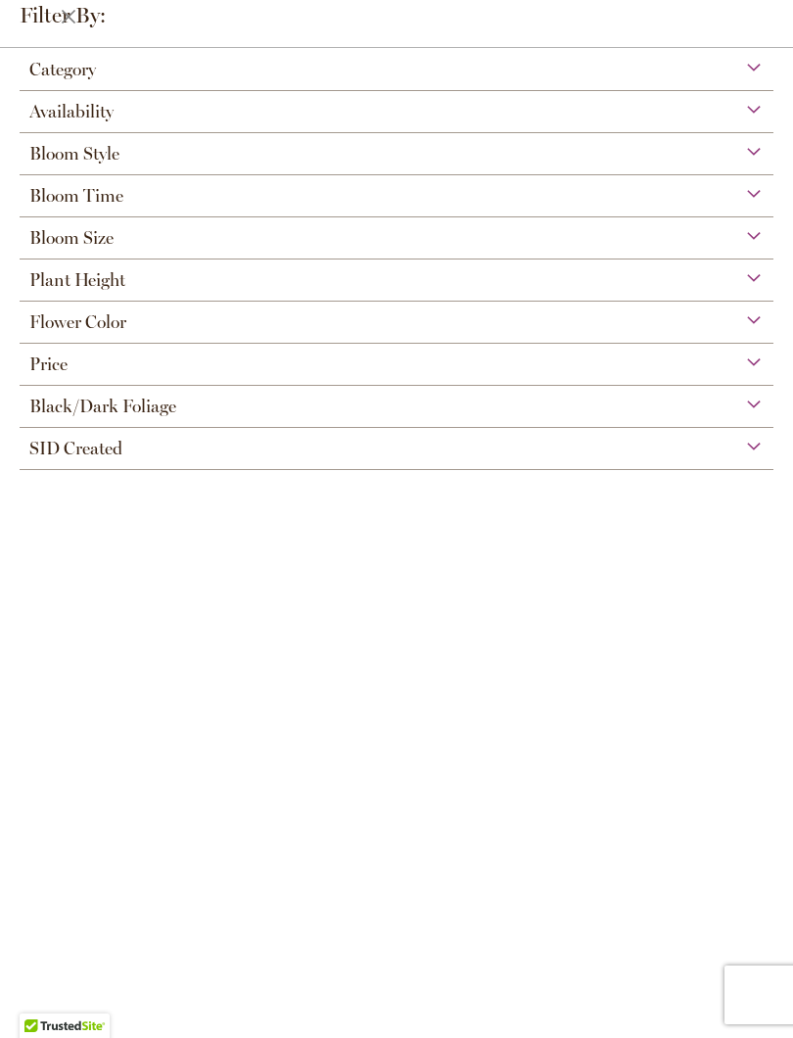
click at [70, 332] on span "Flower Color" at bounding box center [77, 322] width 97 height 22
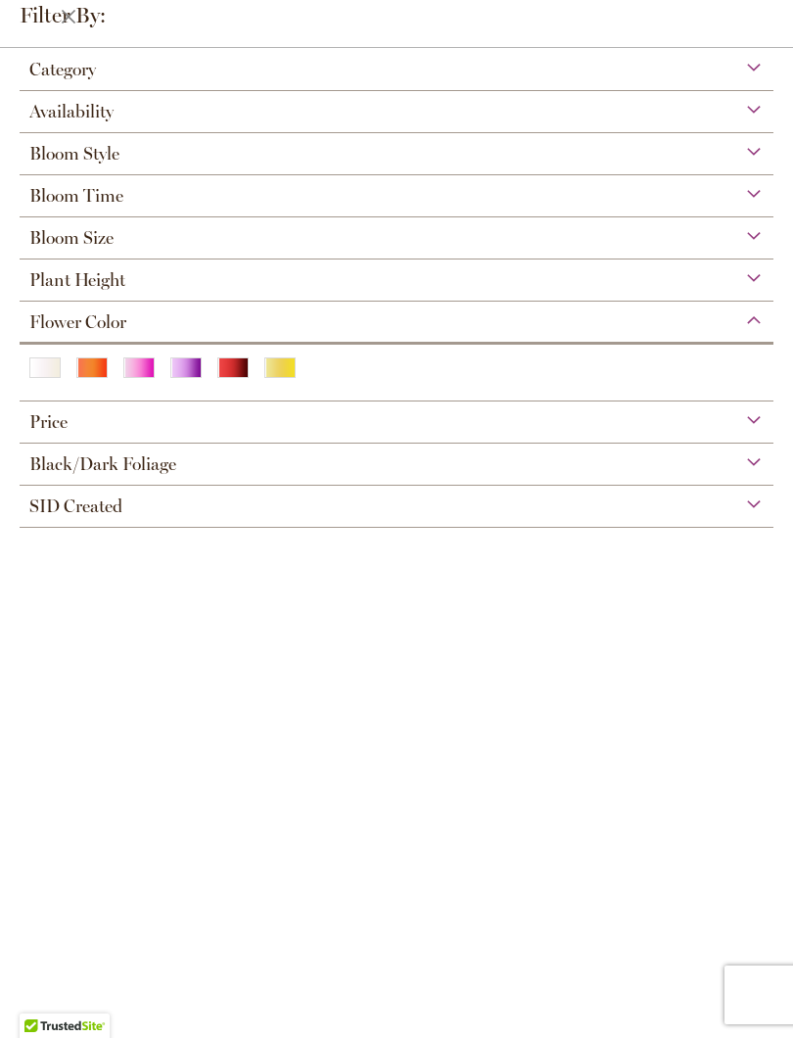
click at [177, 378] on div "Purple" at bounding box center [185, 367] width 31 height 21
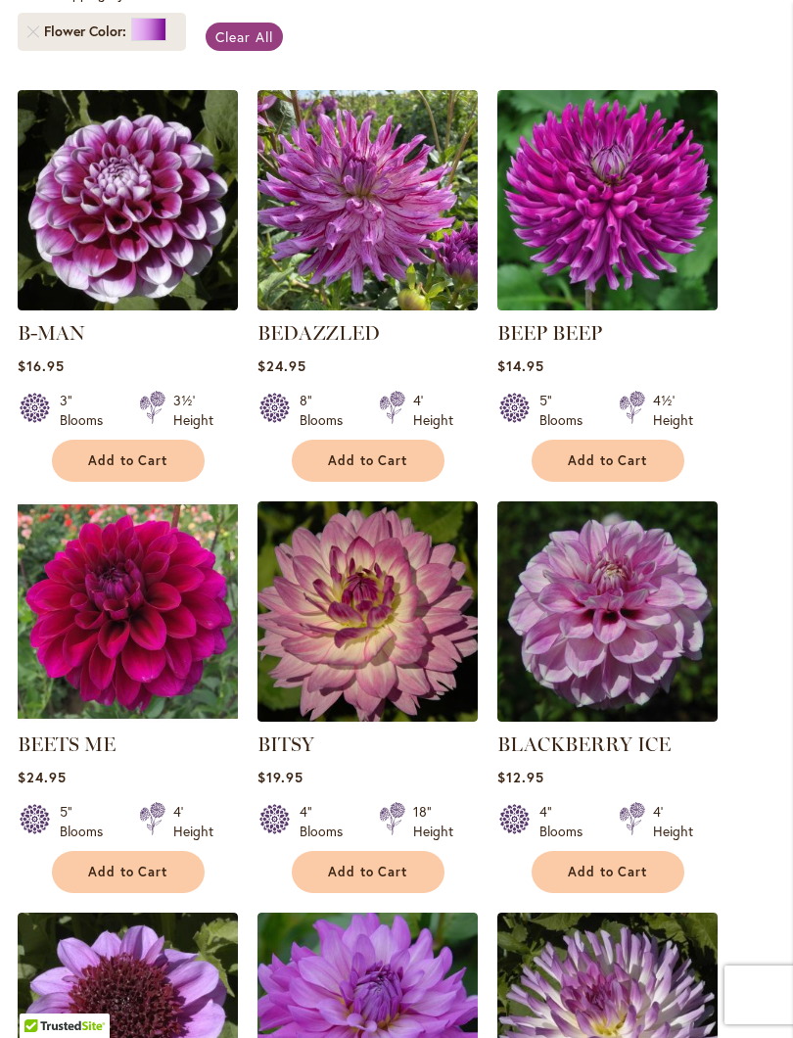
scroll to position [560, 0]
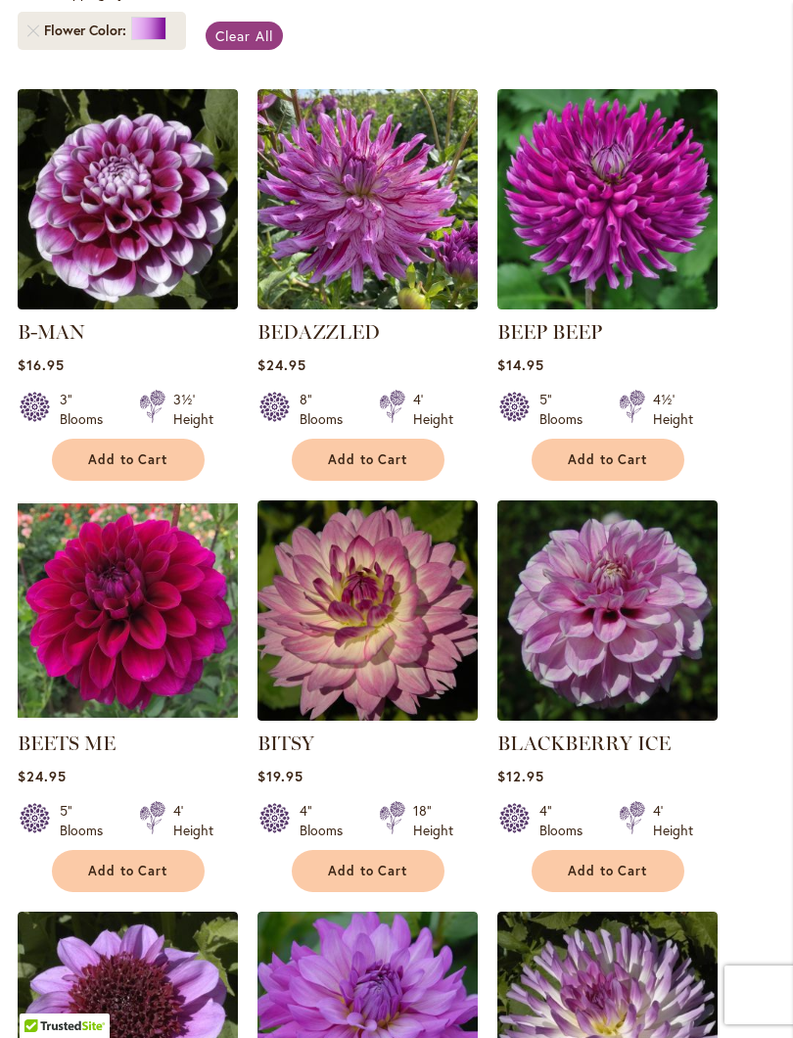
click at [101, 663] on img at bounding box center [128, 610] width 220 height 220
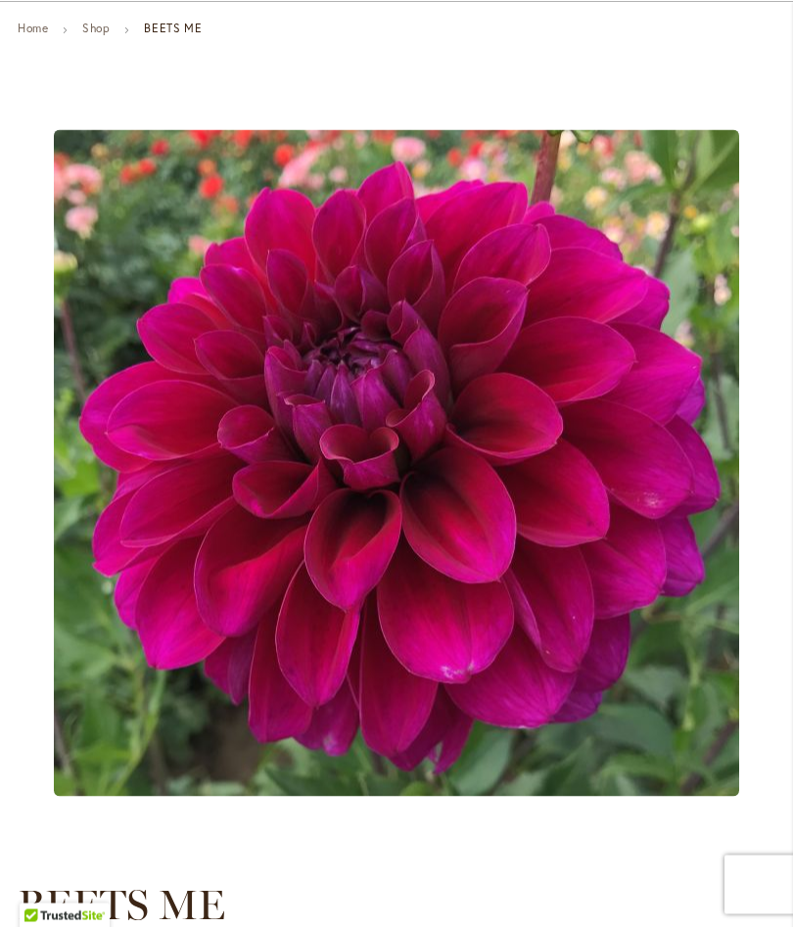
scroll to position [168, 0]
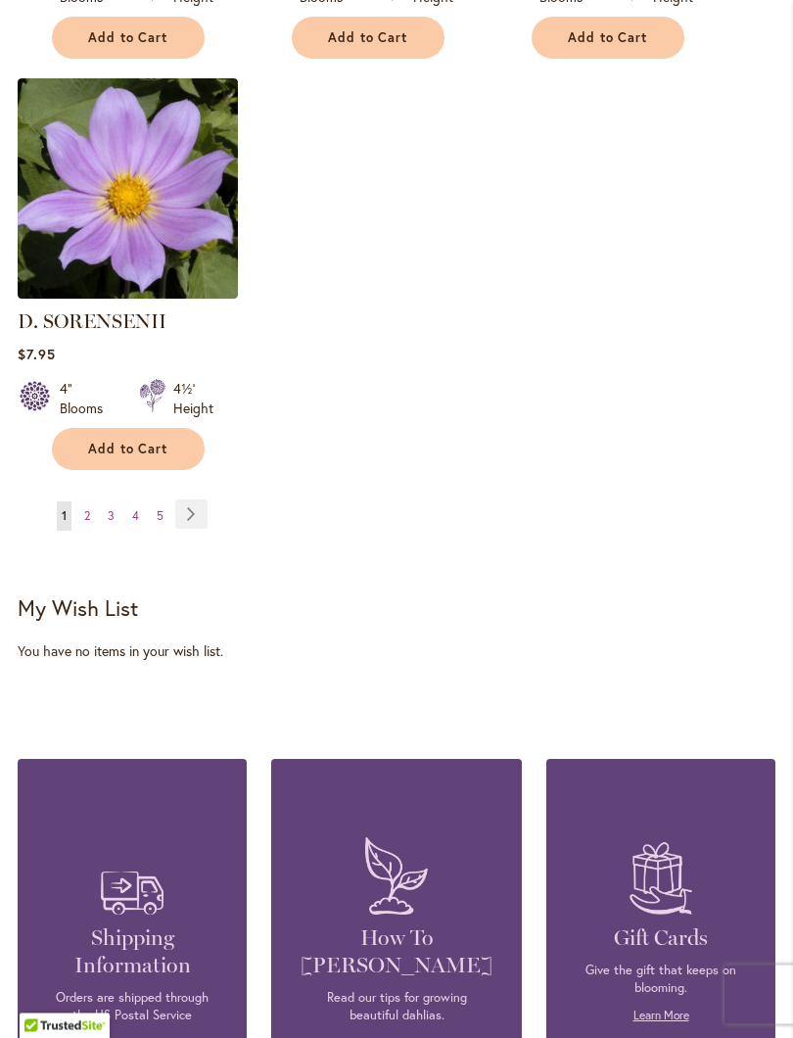
scroll to position [2631, 0]
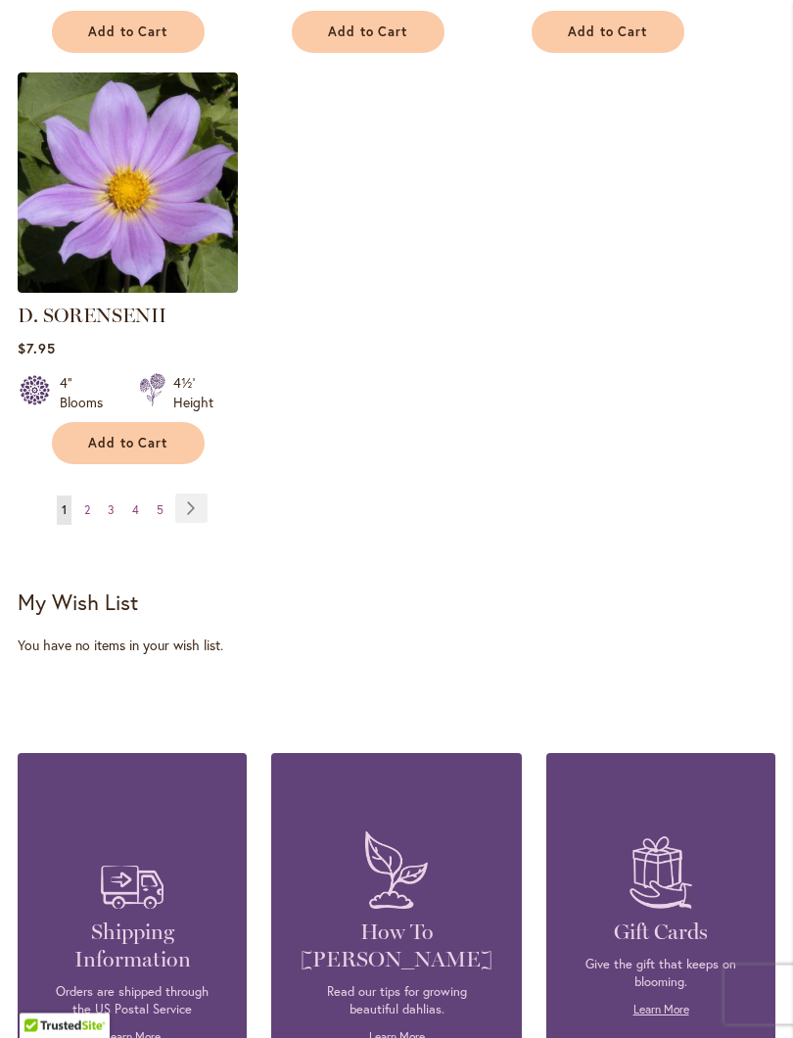
click at [186, 524] on link "Page Next" at bounding box center [191, 508] width 32 height 29
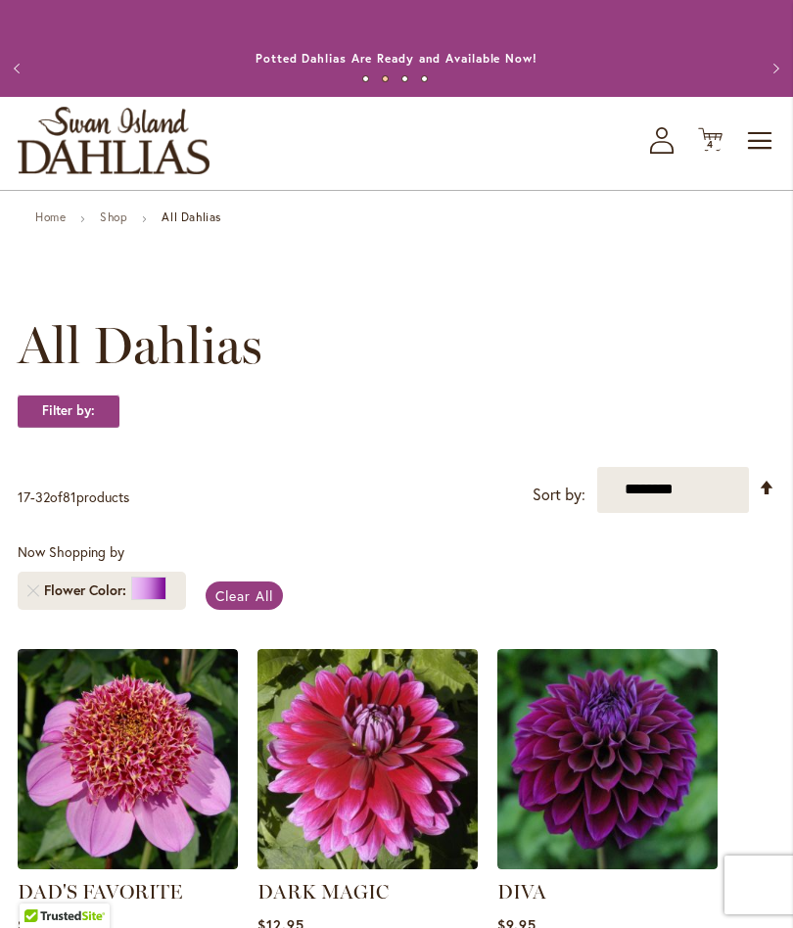
click at [707, 151] on icon "Cart .cls-1 { fill: #231f20; }" at bounding box center [710, 139] width 24 height 24
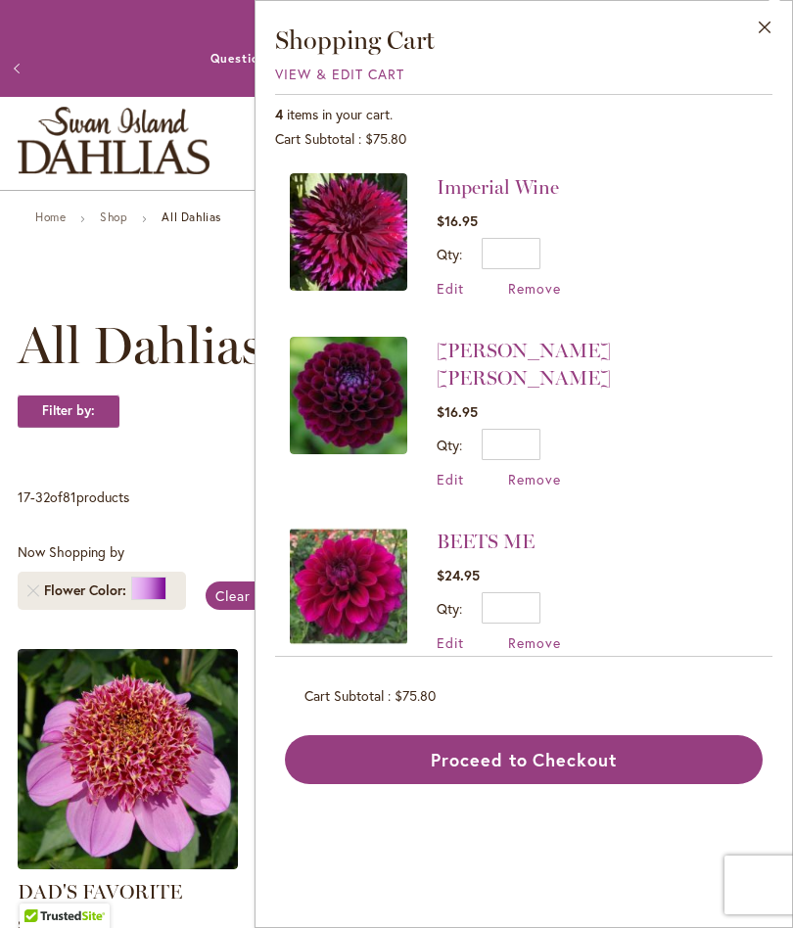
click at [337, 747] on button "Proceed to Checkout" at bounding box center [524, 759] width 478 height 49
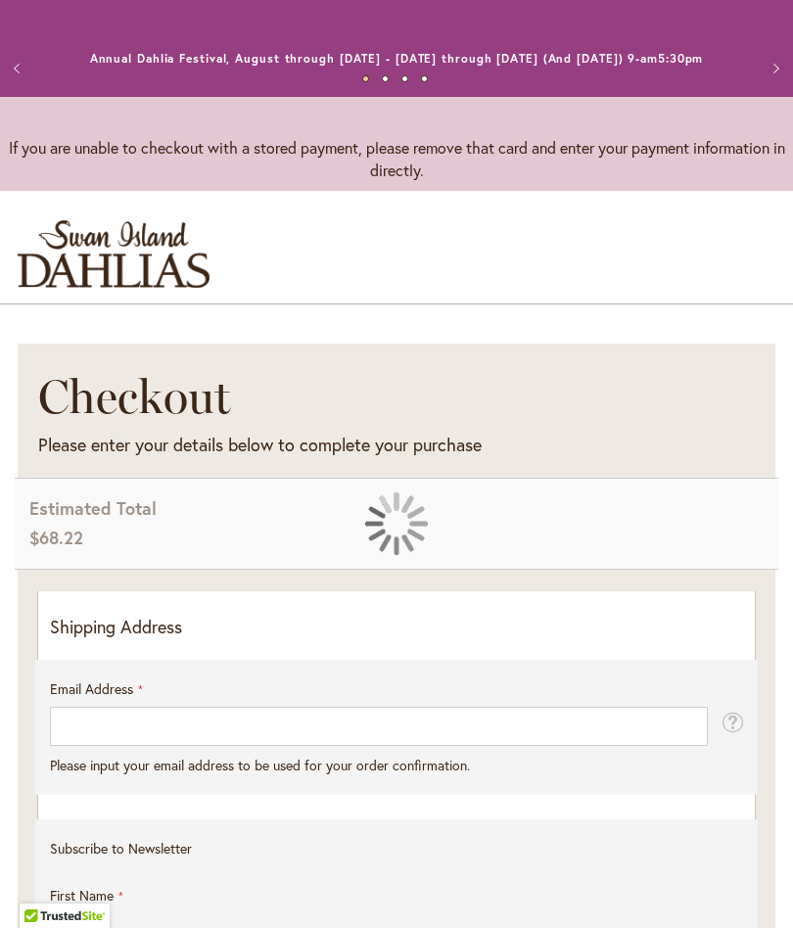
select select "**"
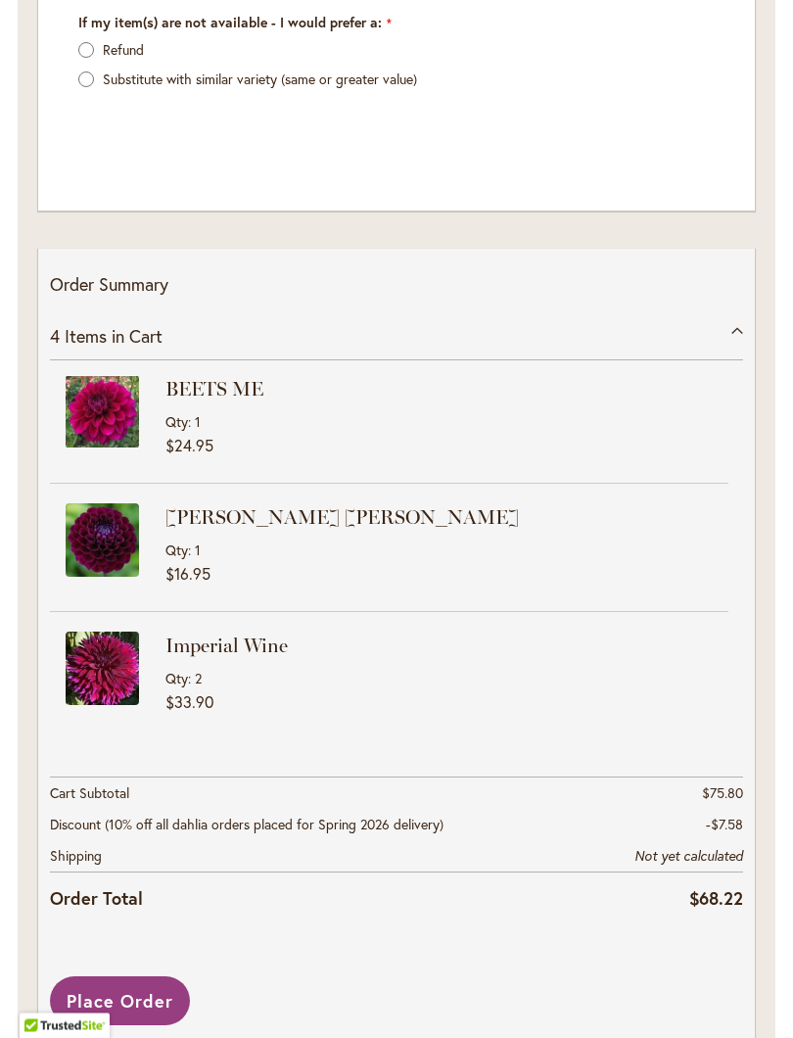
scroll to position [2810, 0]
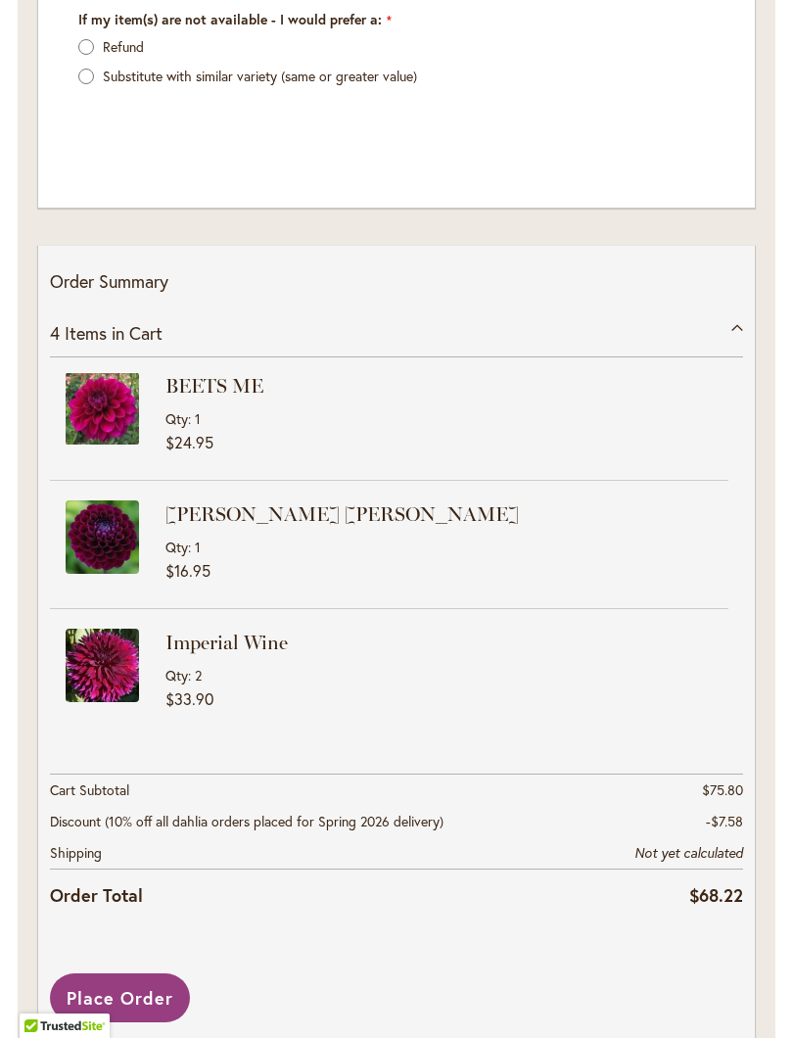
click at [94, 663] on img at bounding box center [102, 664] width 73 height 73
click at [95, 660] on img at bounding box center [102, 664] width 73 height 73
click at [138, 631] on img at bounding box center [102, 664] width 73 height 73
click at [107, 642] on img at bounding box center [102, 664] width 73 height 73
click at [138, 645] on img at bounding box center [102, 664] width 73 height 73
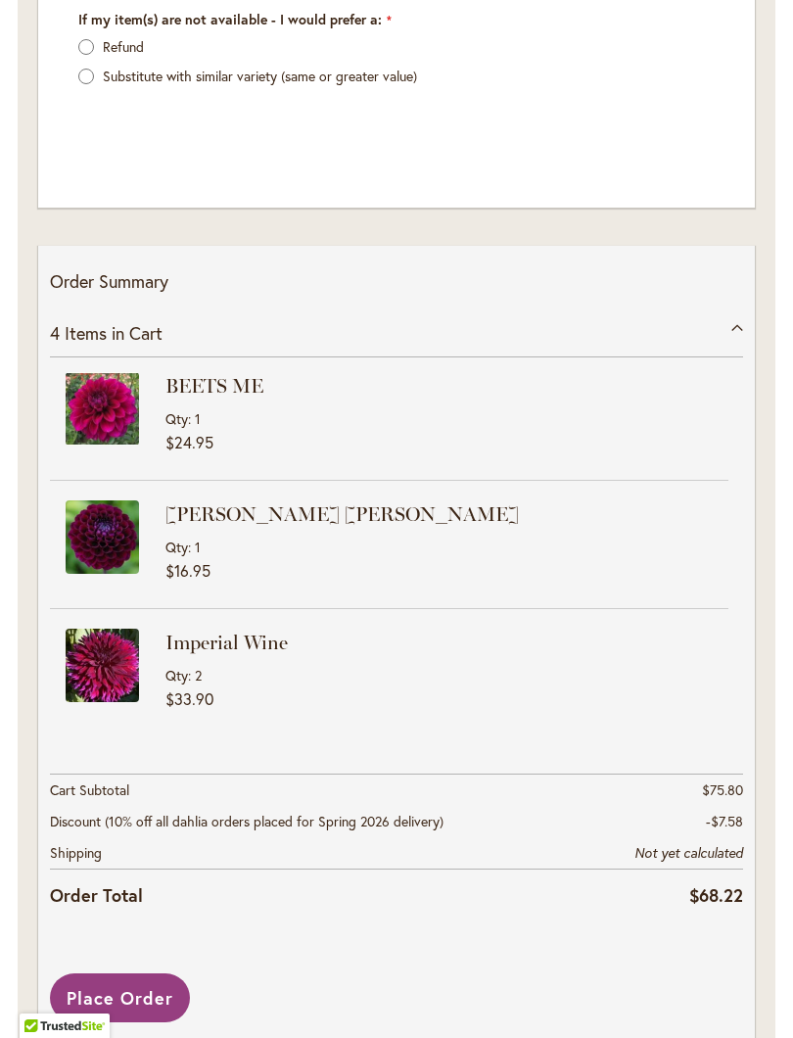
click at [104, 646] on img at bounding box center [102, 664] width 73 height 73
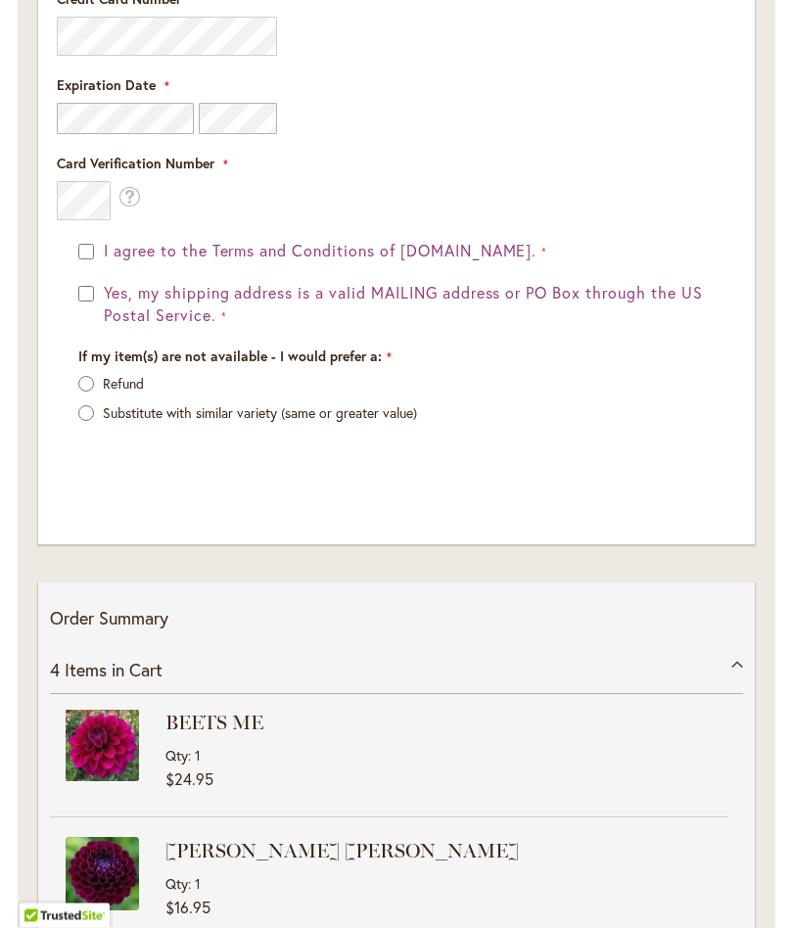
scroll to position [2473, 0]
click at [81, 365] on div "If my item(s) are not available - I would prefer a: Refund Substitute with simi…" at bounding box center [396, 395] width 650 height 96
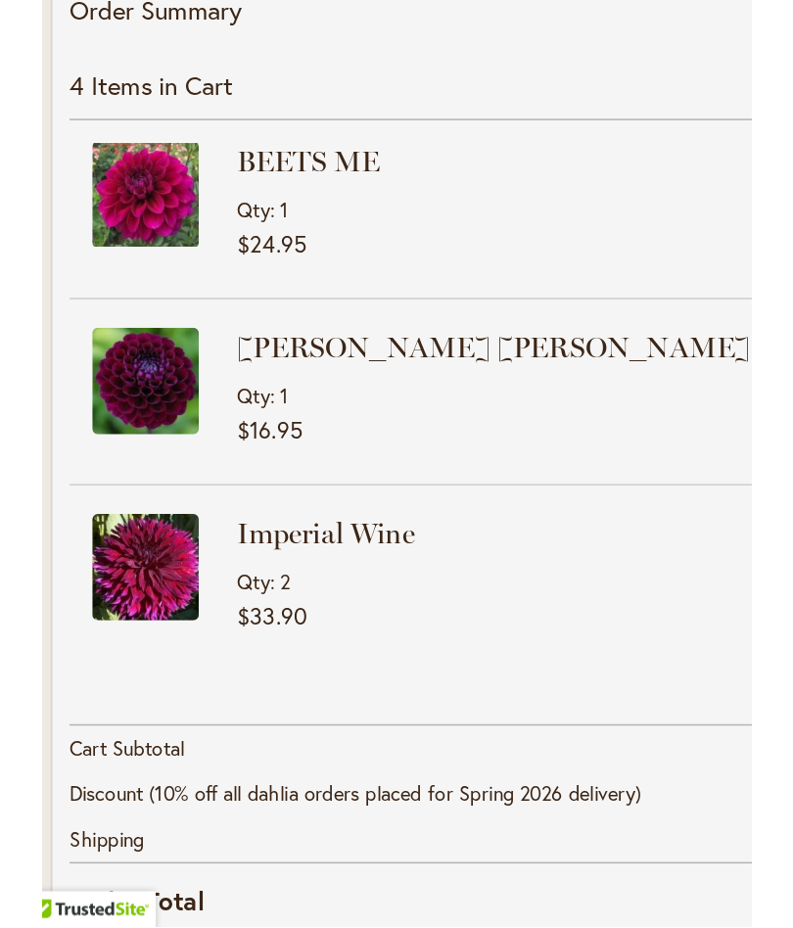
scroll to position [2693, 0]
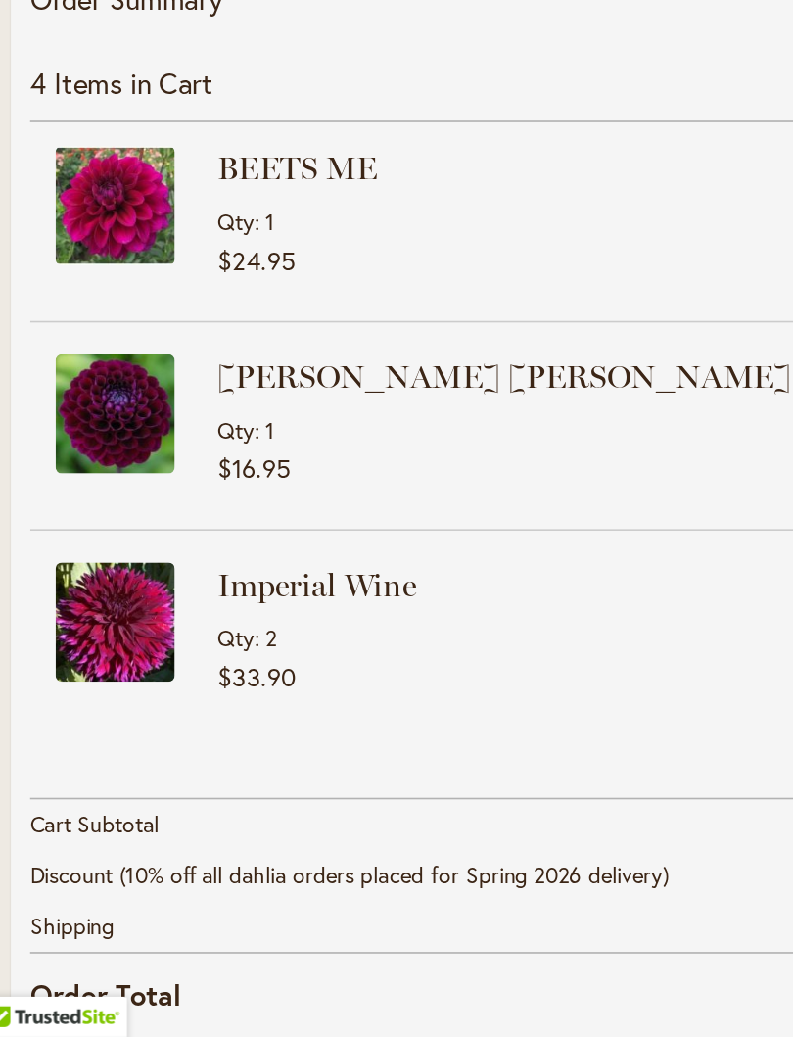
click at [67, 746] on img at bounding box center [102, 782] width 73 height 73
click at [165, 783] on span "Qty" at bounding box center [176, 792] width 23 height 19
click at [66, 746] on img at bounding box center [102, 782] width 73 height 73
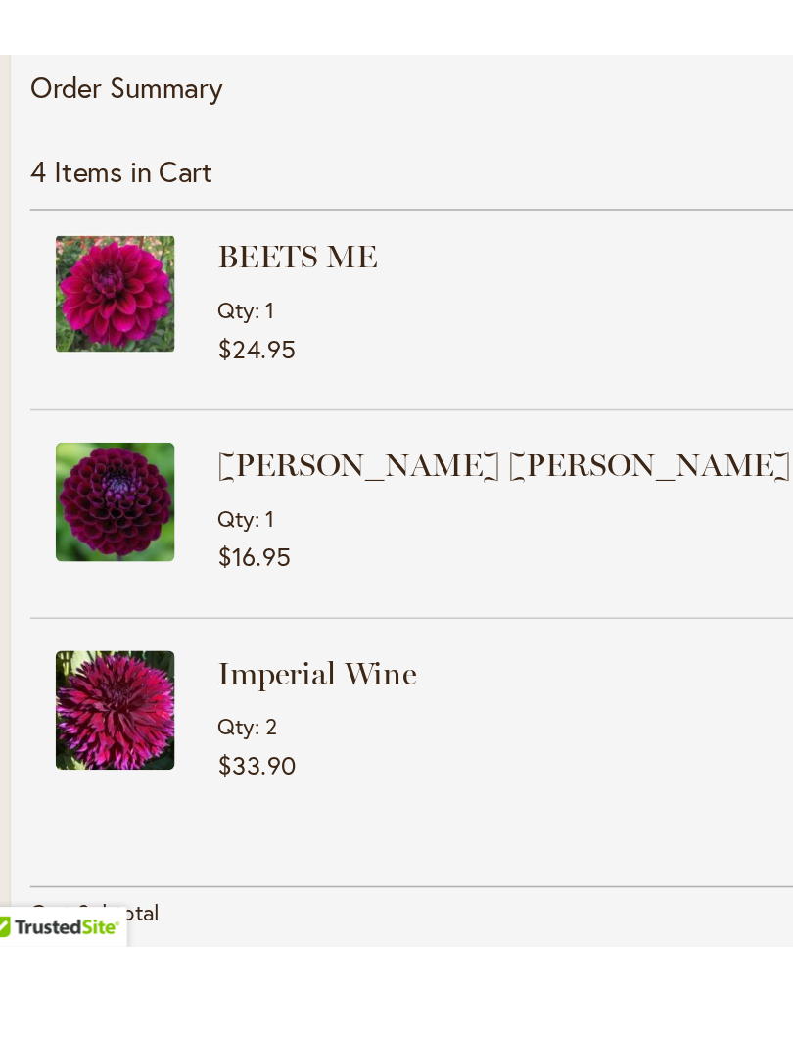
scroll to position [2709, 0]
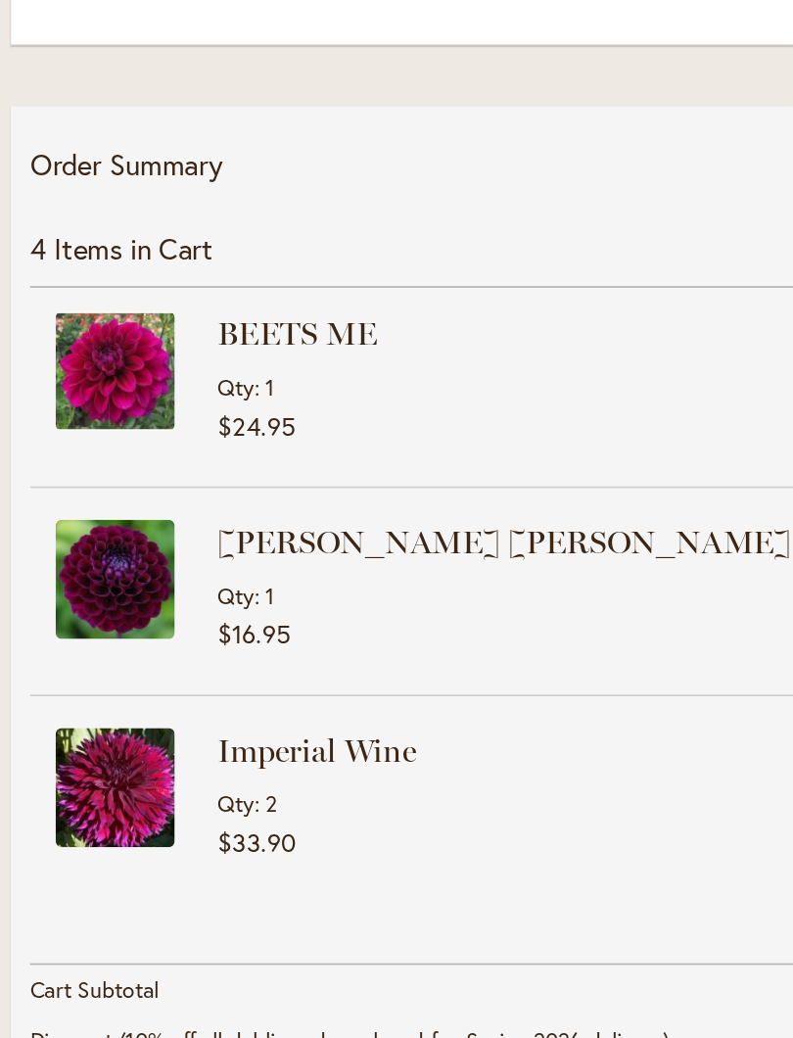
click at [69, 729] on img at bounding box center [102, 765] width 73 height 73
click at [66, 729] on img at bounding box center [102, 765] width 73 height 73
click at [165, 766] on span "Qty" at bounding box center [176, 775] width 23 height 19
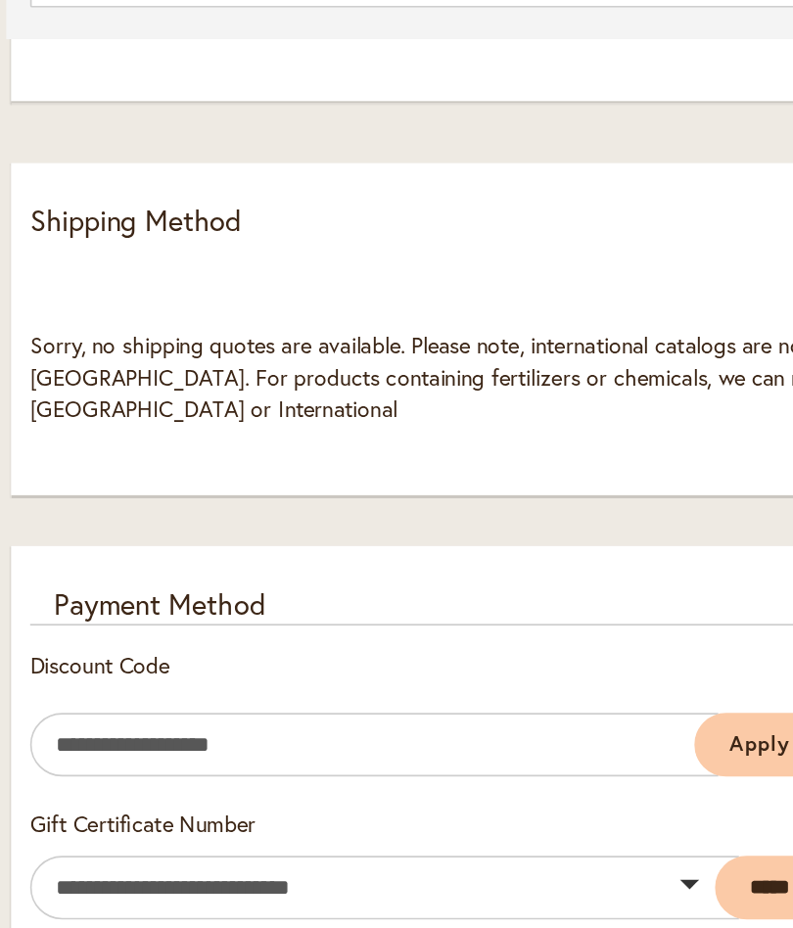
scroll to position [1719, 0]
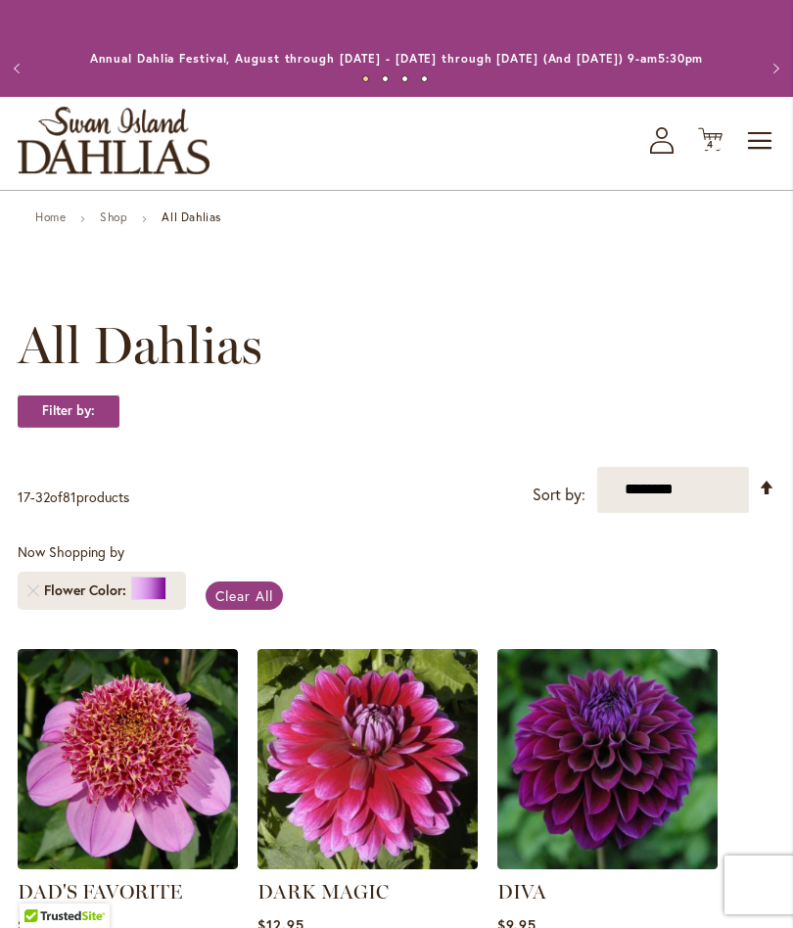
click at [693, 170] on div "Toggle Nav Shop All Shop Dahlia Tubers Collections Fresh Cut Dahlias Gardening …" at bounding box center [396, 143] width 793 height 93
click at [714, 152] on icon "Cart .cls-1 { fill: #231f20; }" at bounding box center [710, 139] width 24 height 24
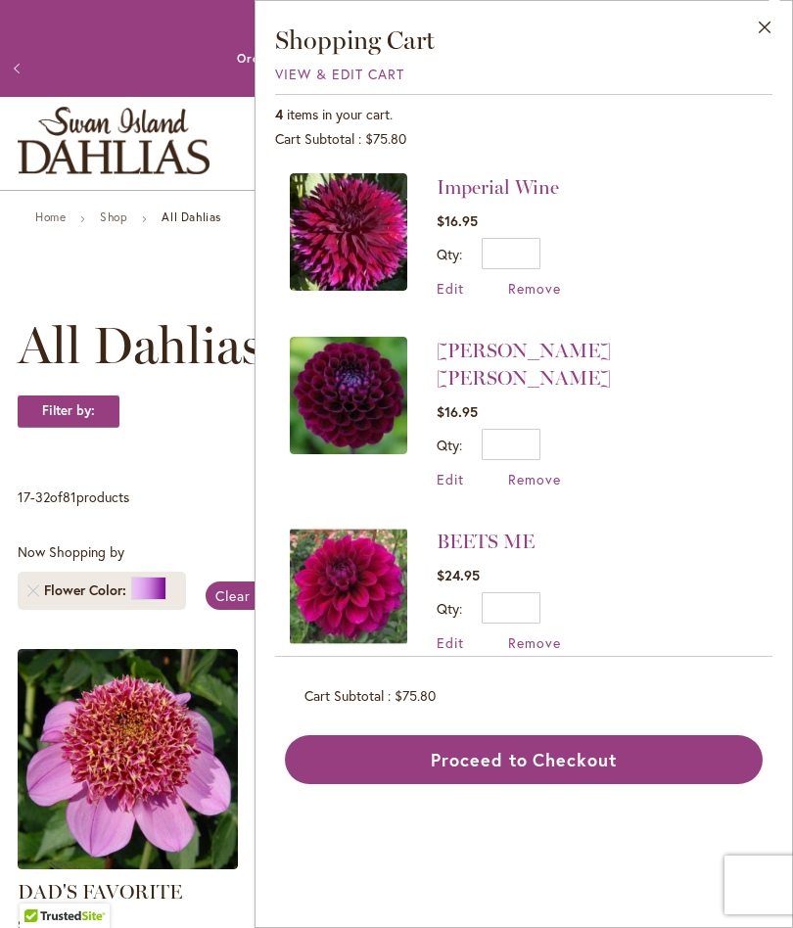
click at [442, 294] on span "Edit" at bounding box center [450, 288] width 27 height 19
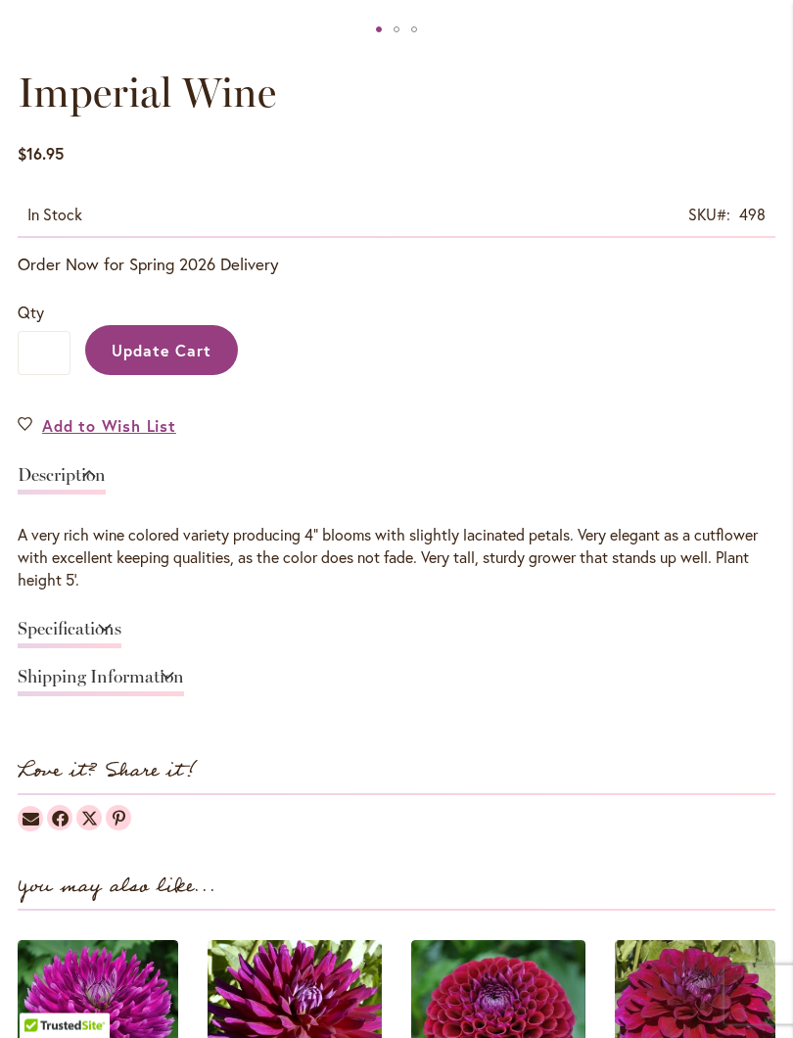
scroll to position [1031, 0]
click at [56, 370] on input "*" at bounding box center [44, 353] width 53 height 44
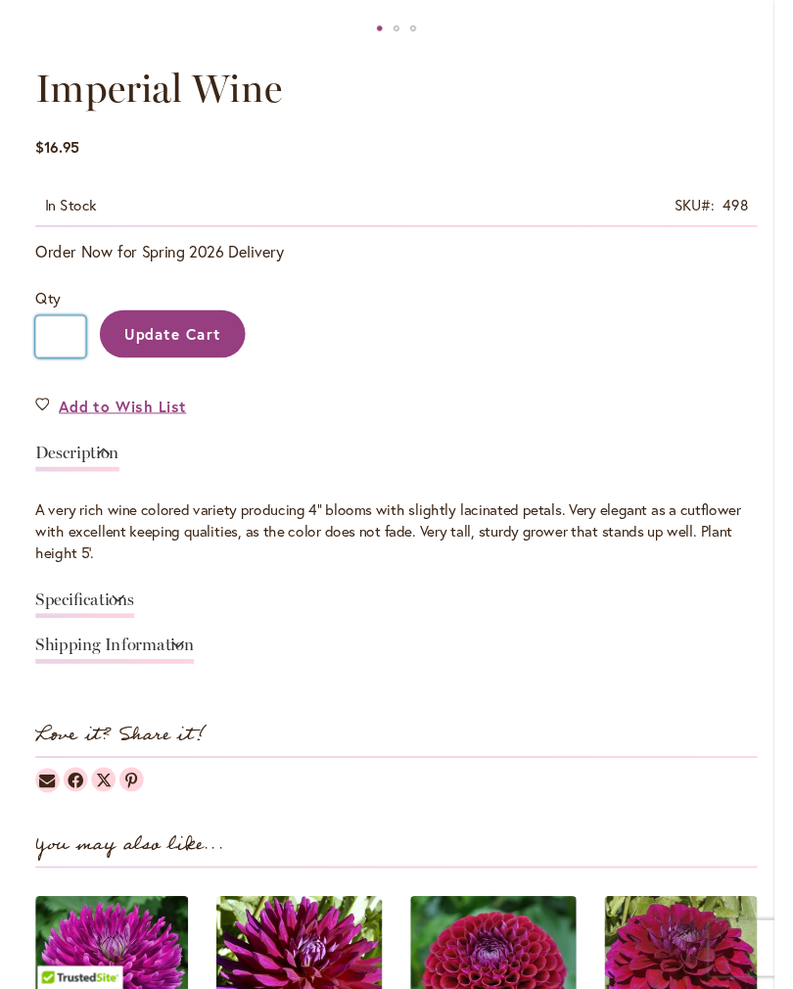
scroll to position [1030, 0]
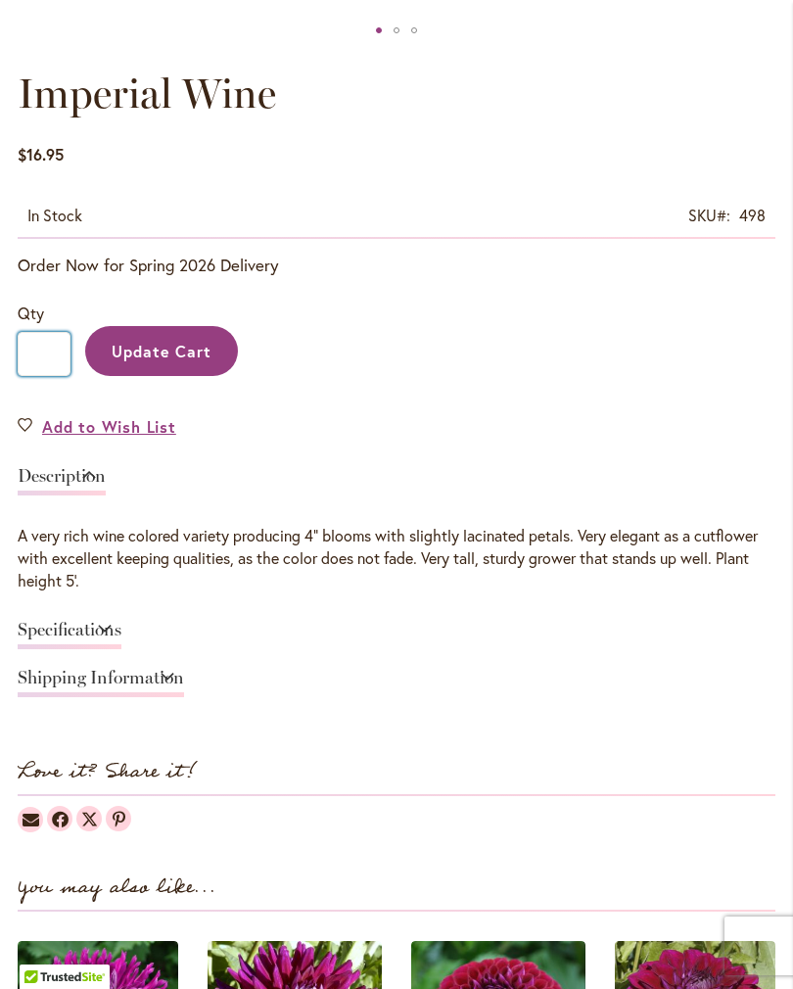
type input "*"
click at [162, 368] on button "Update Cart" at bounding box center [161, 351] width 153 height 50
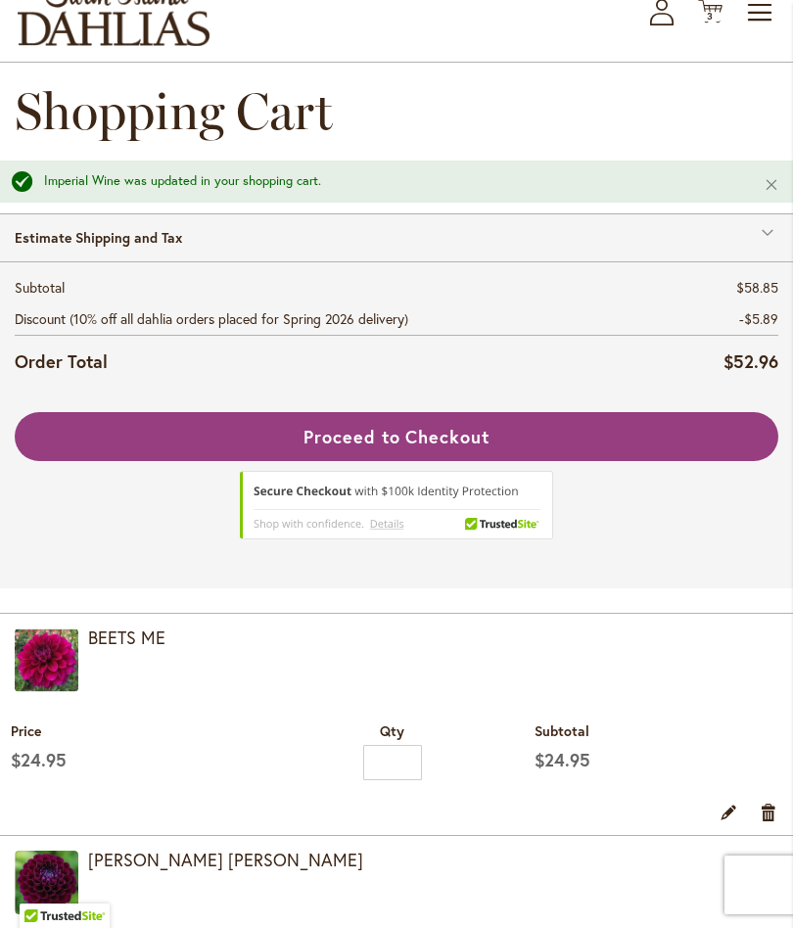
scroll to position [127, 0]
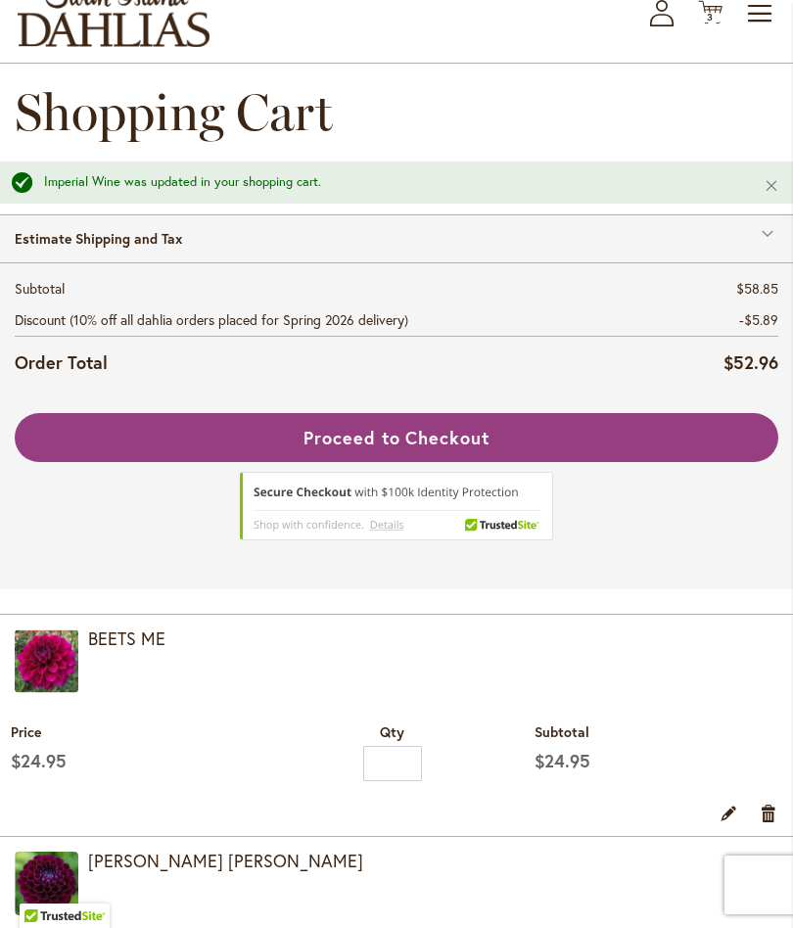
click at [122, 447] on button "Proceed to Checkout" at bounding box center [396, 437] width 763 height 49
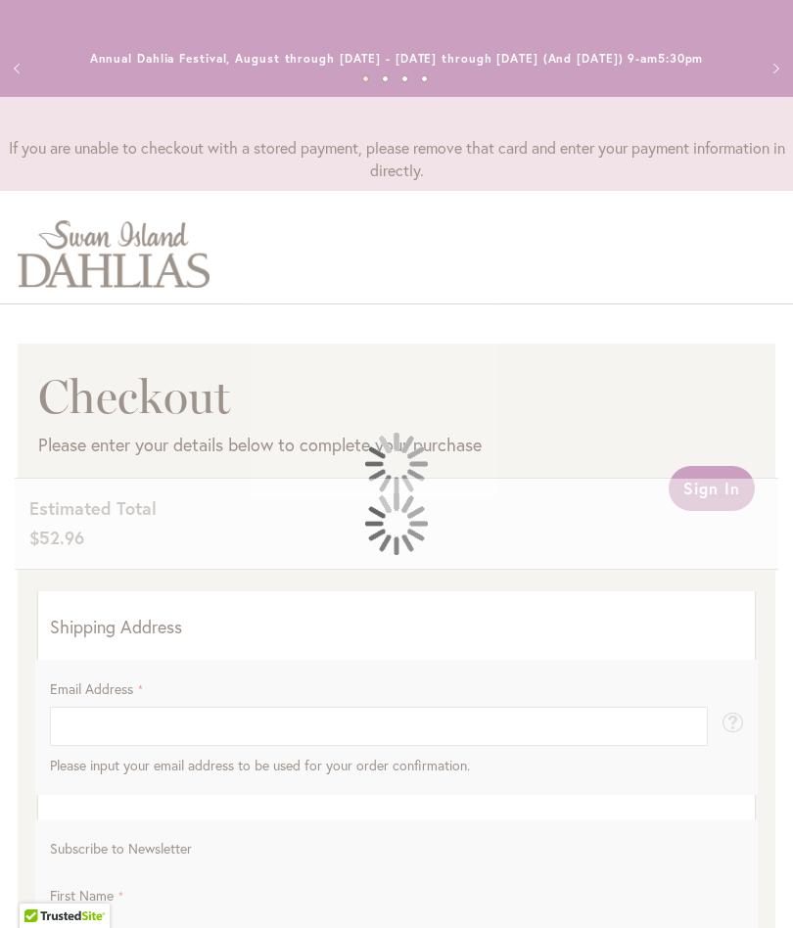
select select "**"
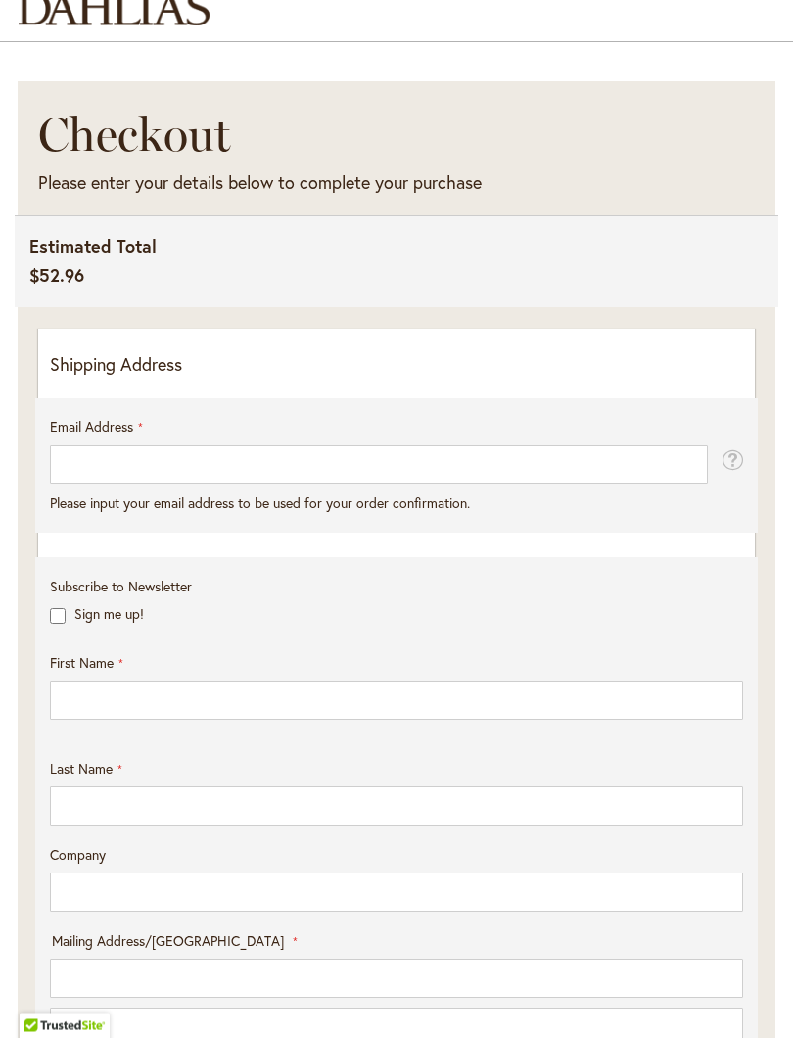
scroll to position [262, 0]
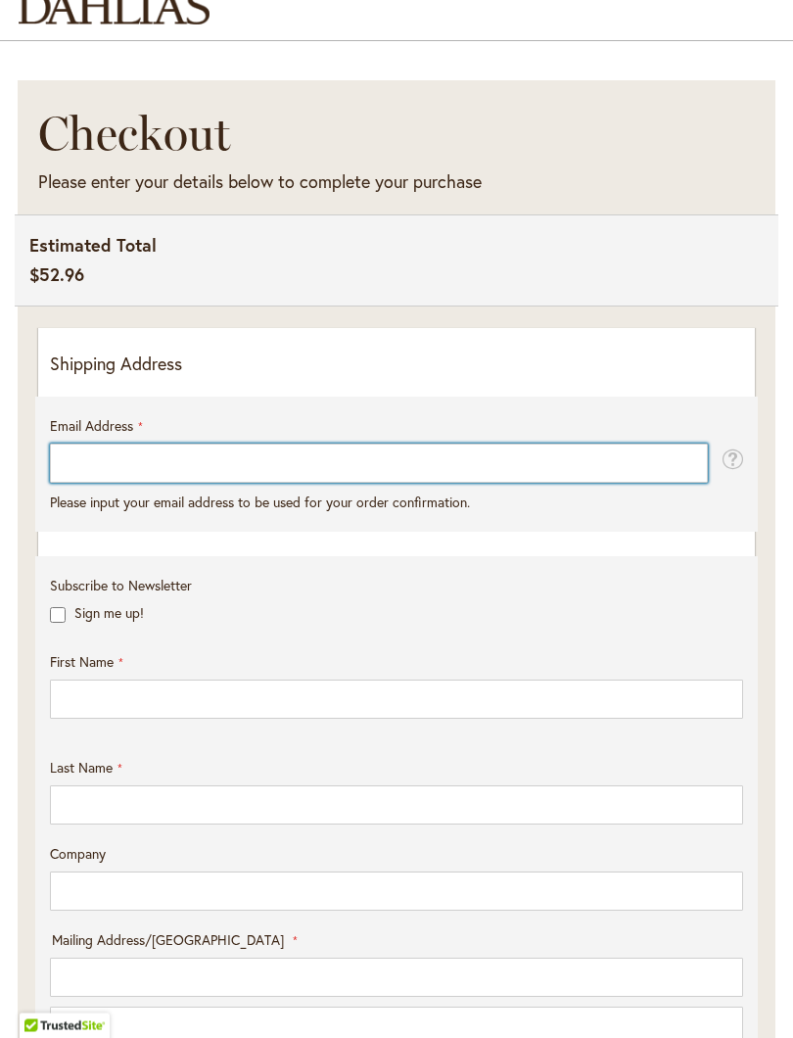
click at [78, 480] on input "Email Address" at bounding box center [379, 463] width 658 height 39
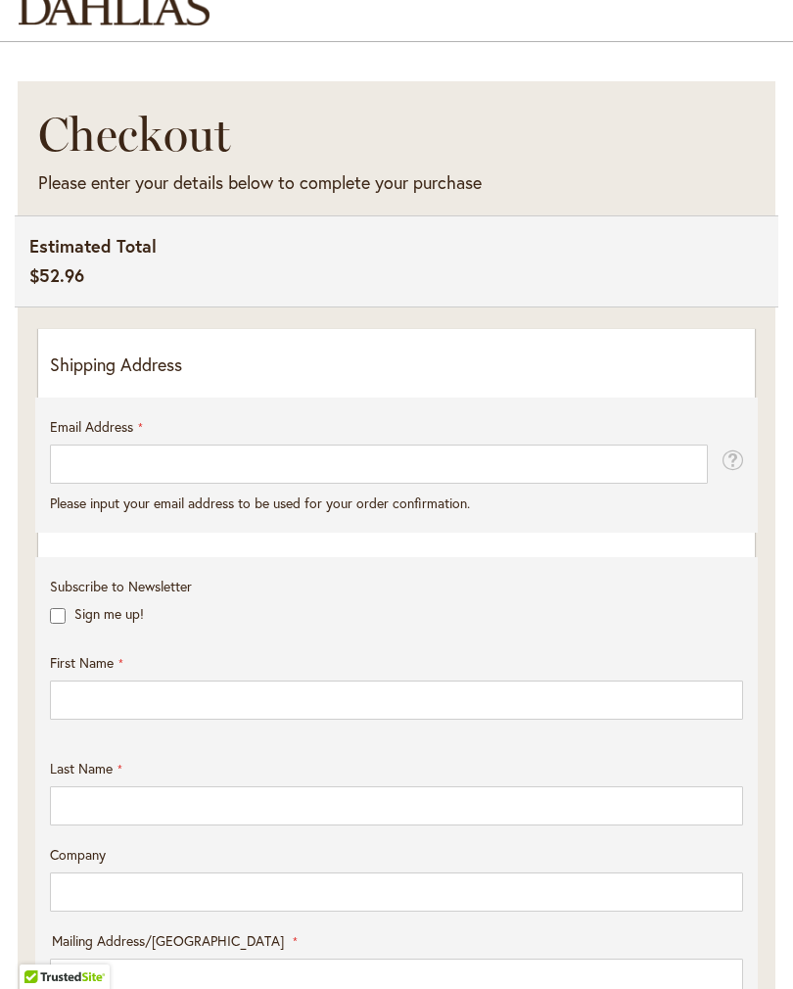
type input "**********"
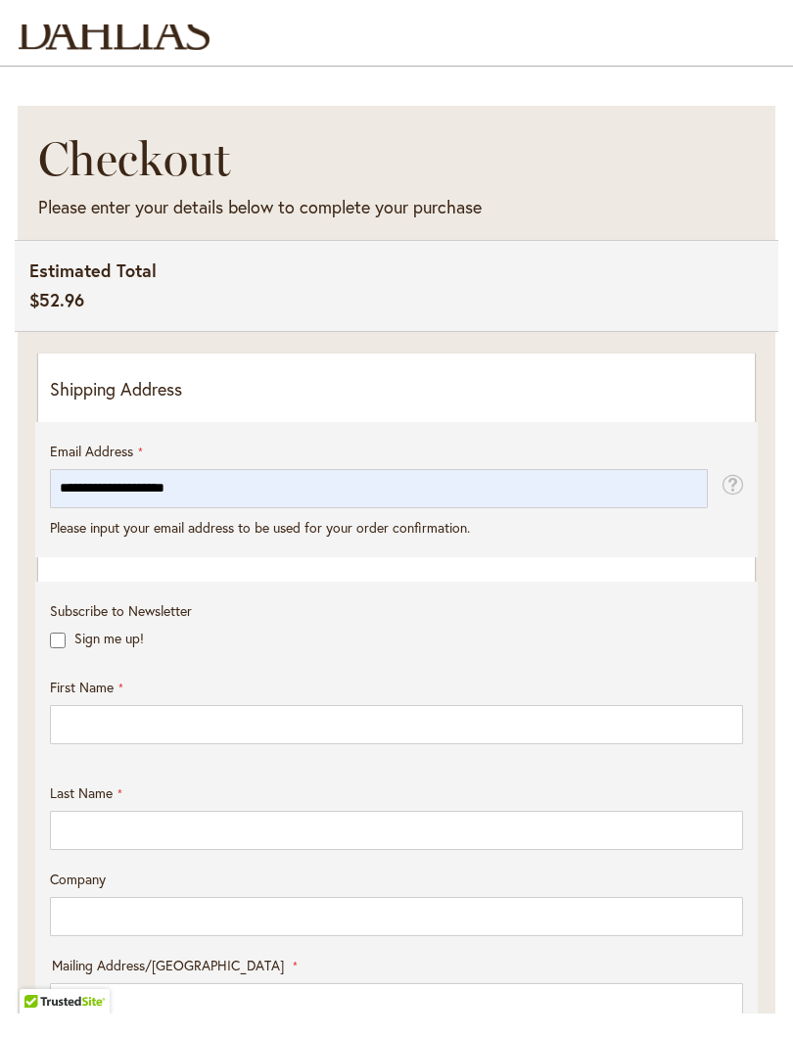
scroll to position [263, 0]
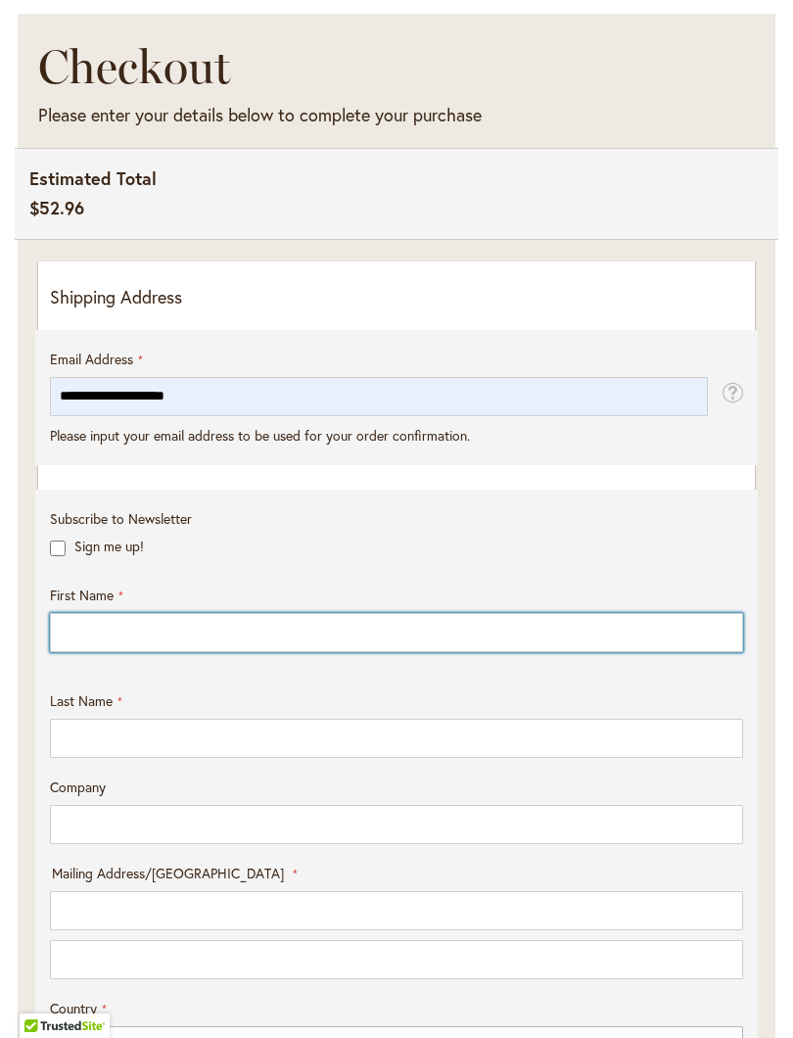
click at [80, 636] on input "First Name" at bounding box center [396, 632] width 693 height 39
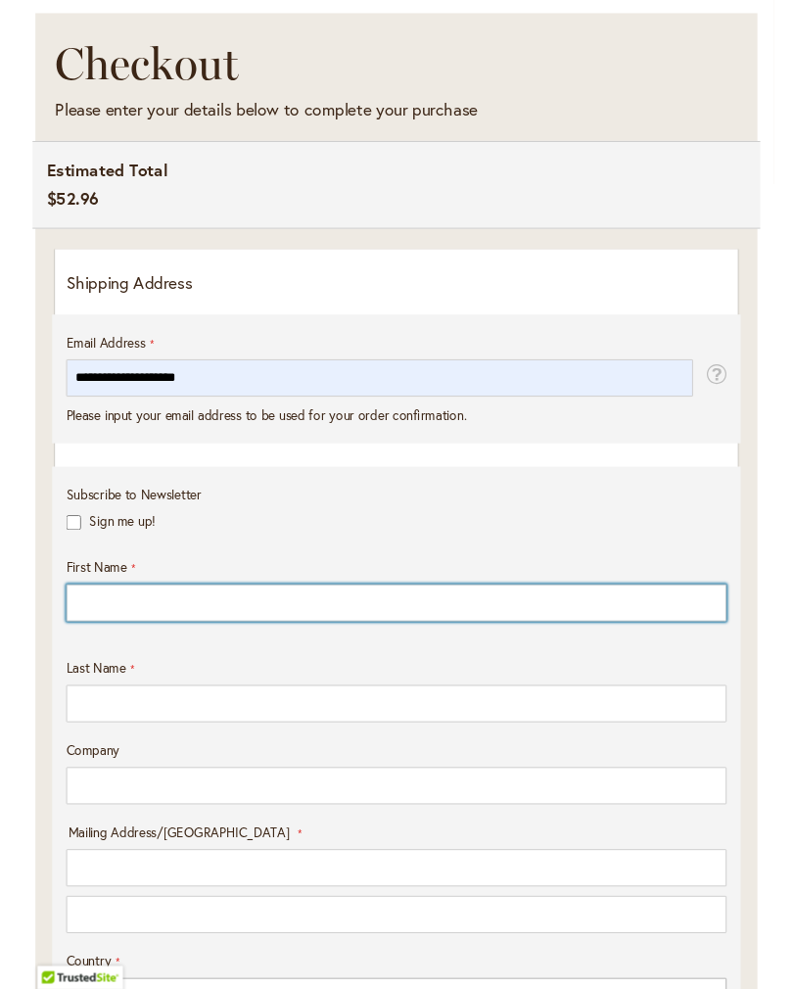
scroll to position [329, 0]
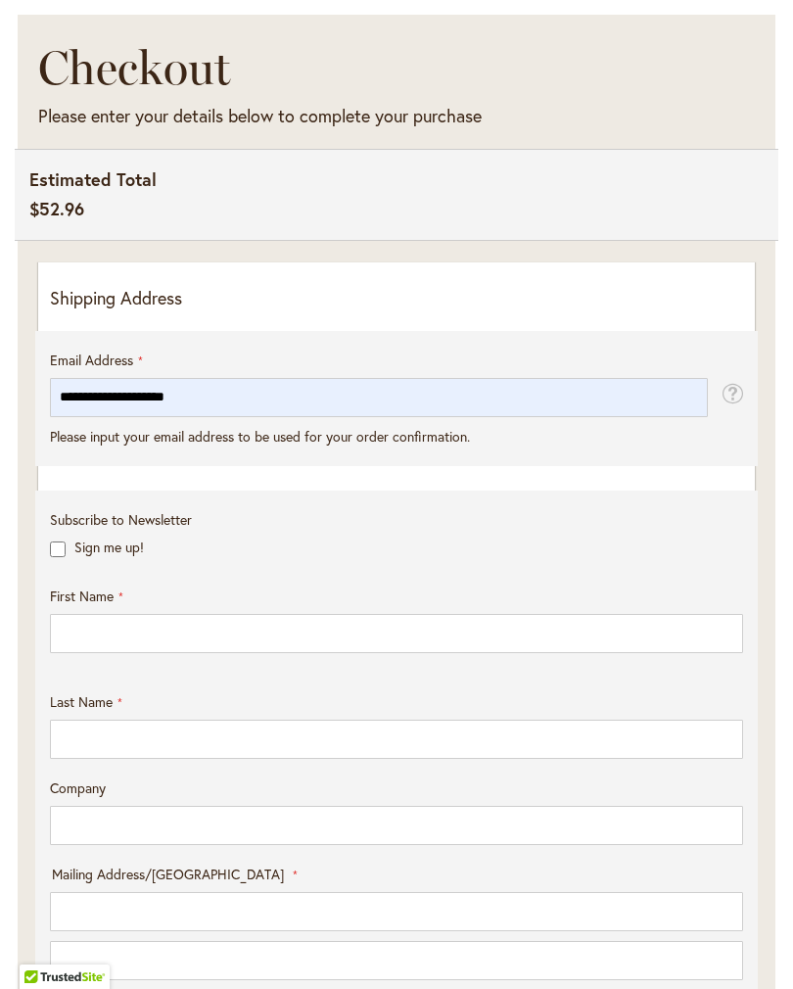
type input "*****"
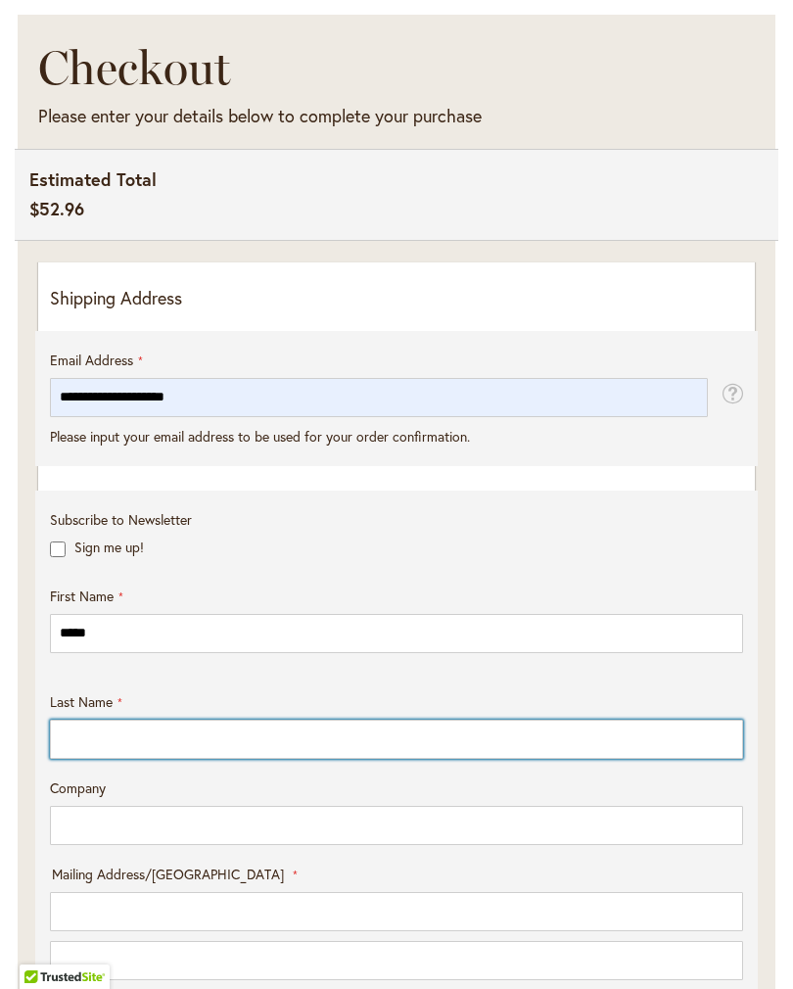
type input "******"
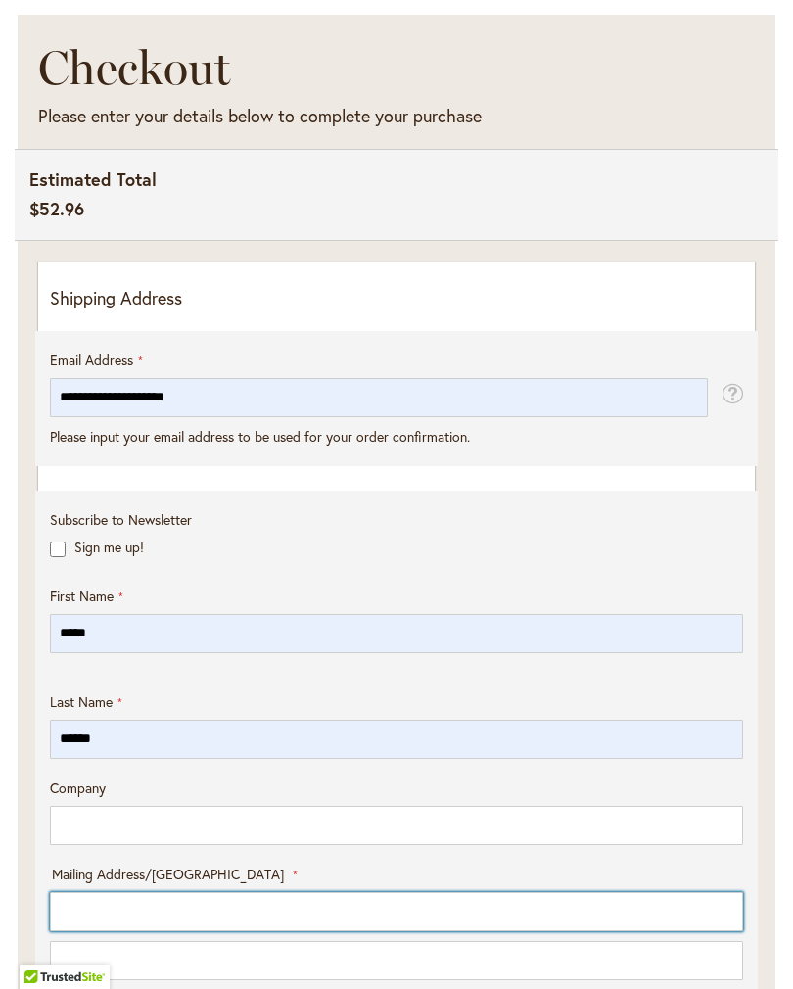
type input "**********"
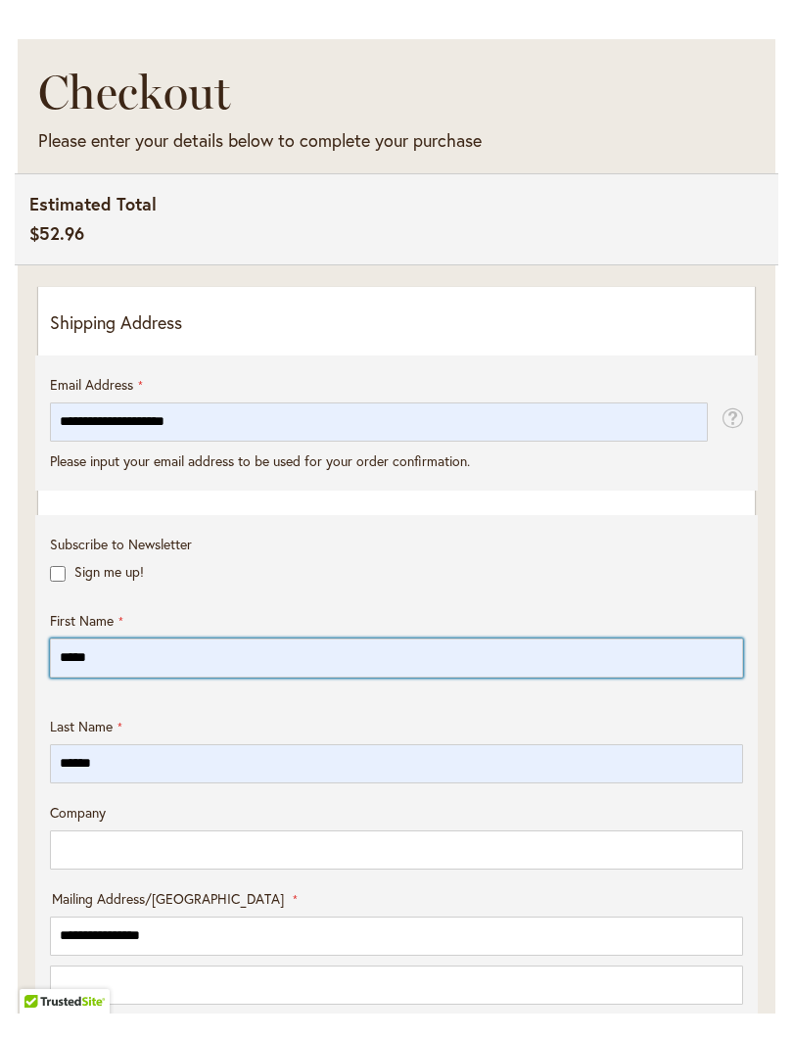
scroll to position [330, 0]
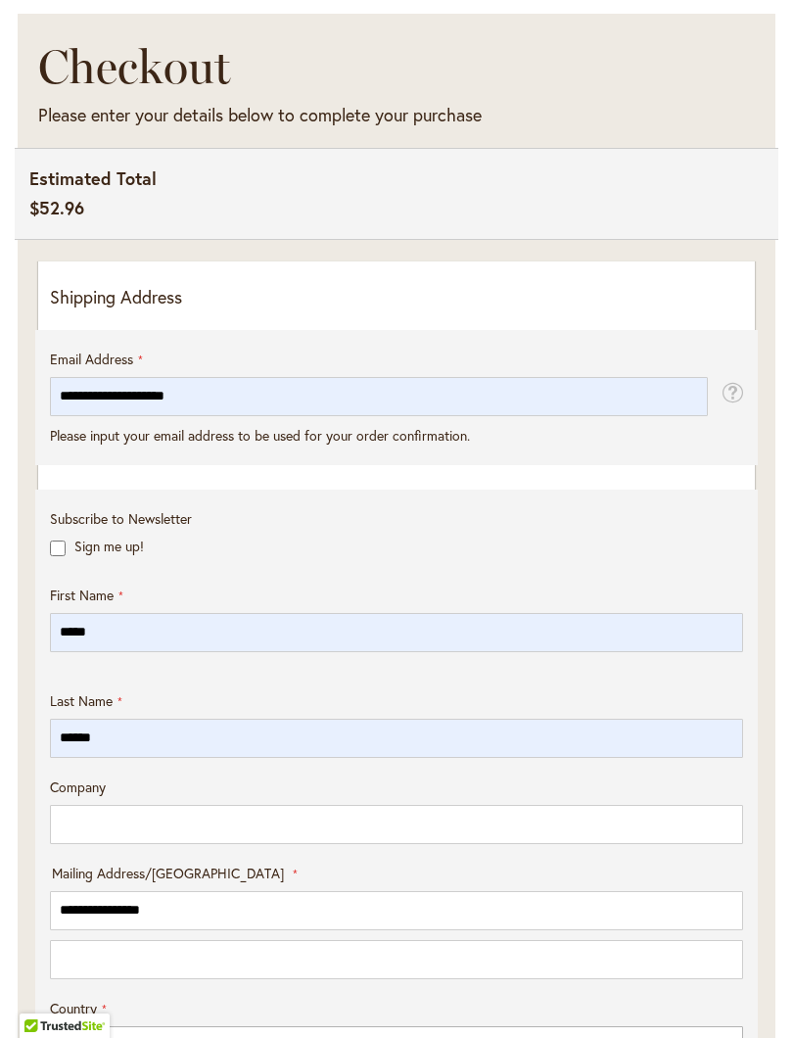
select select "**"
type input "**********"
type input "*****"
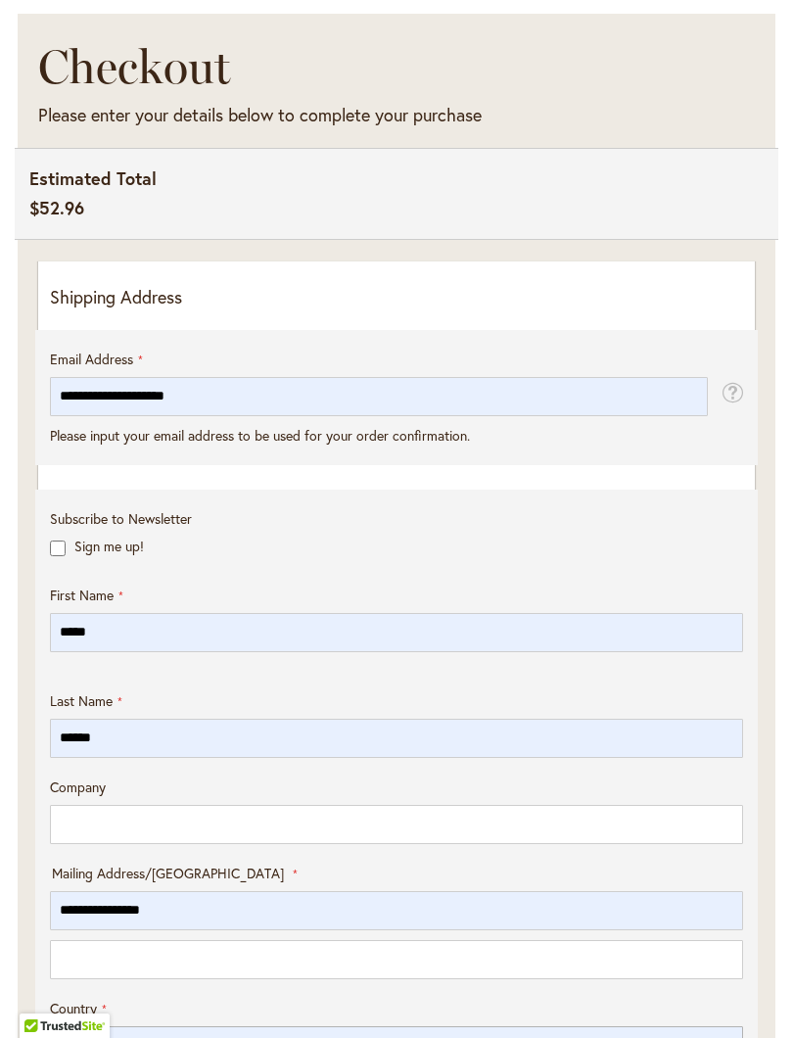
type input "**********"
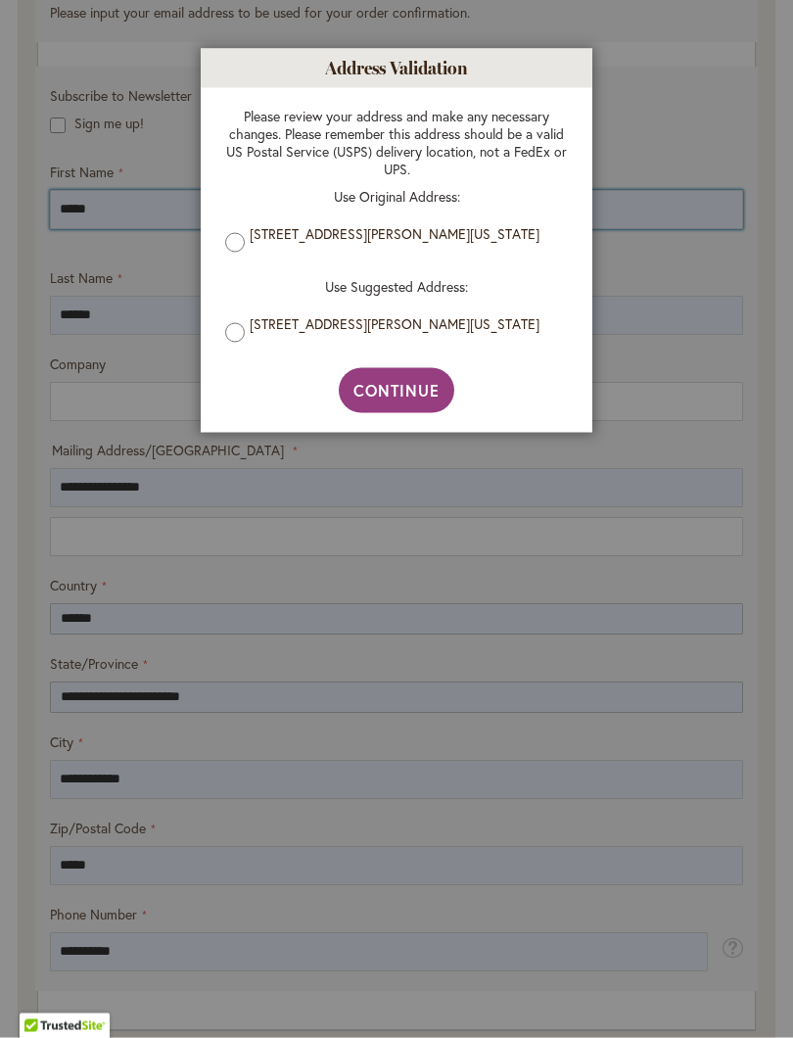
scroll to position [753, 0]
click at [221, 344] on div "Please review your address and make any necessary changes. Please remember this…" at bounding box center [397, 228] width 382 height 280
click at [374, 400] on span "Continue" at bounding box center [396, 390] width 87 height 21
type input "**********"
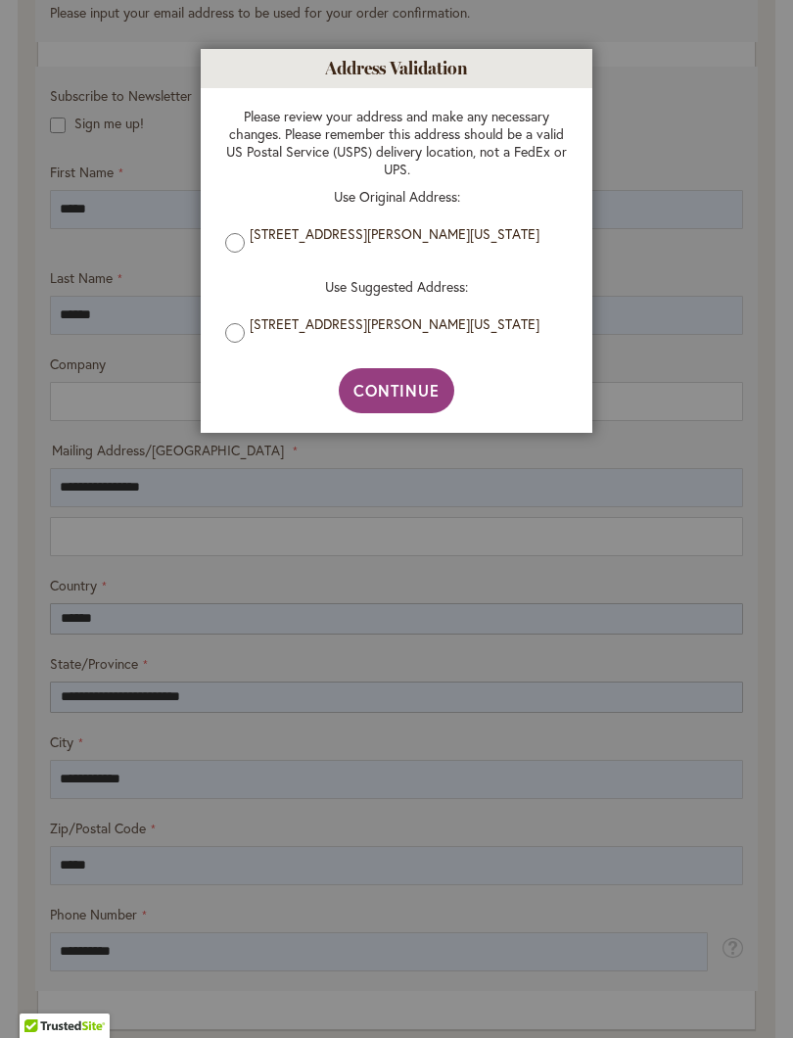
type input "**********"
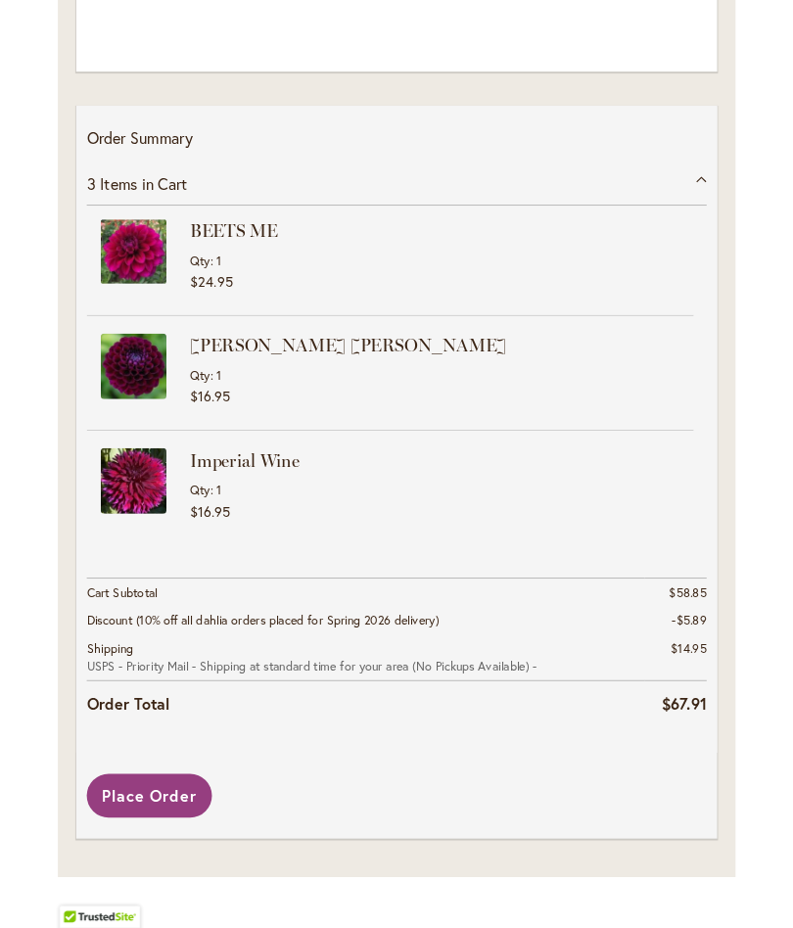
scroll to position [3309, 0]
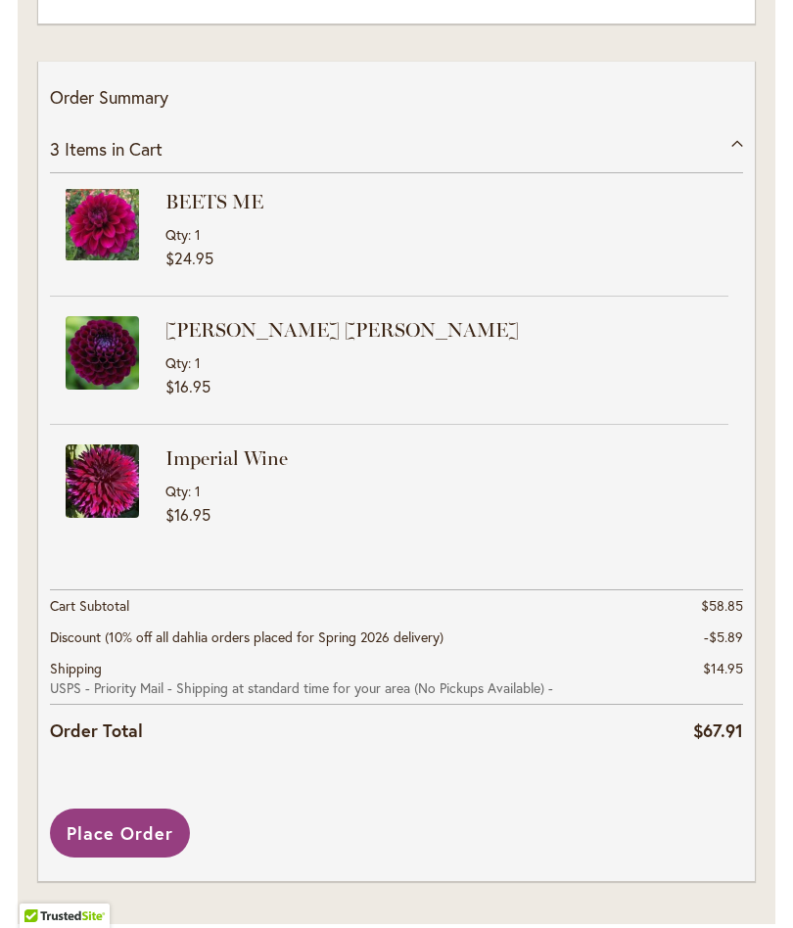
click at [113, 833] on span "Place Order" at bounding box center [120, 832] width 107 height 23
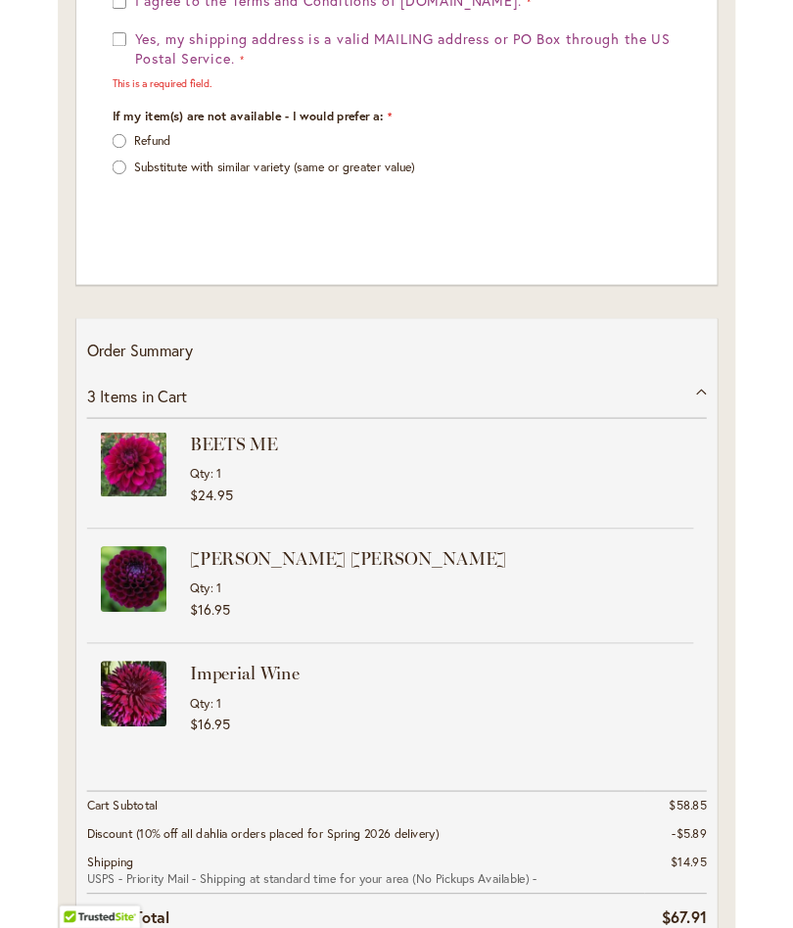
scroll to position [3397, 0]
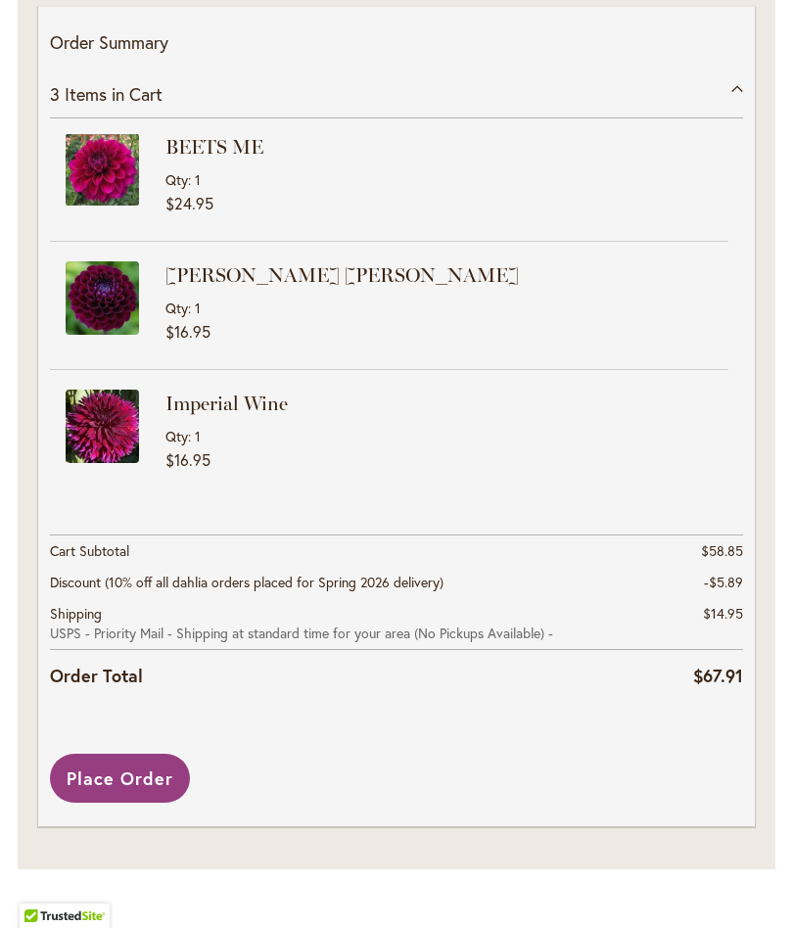
click at [108, 773] on span "Place Order" at bounding box center [120, 777] width 107 height 23
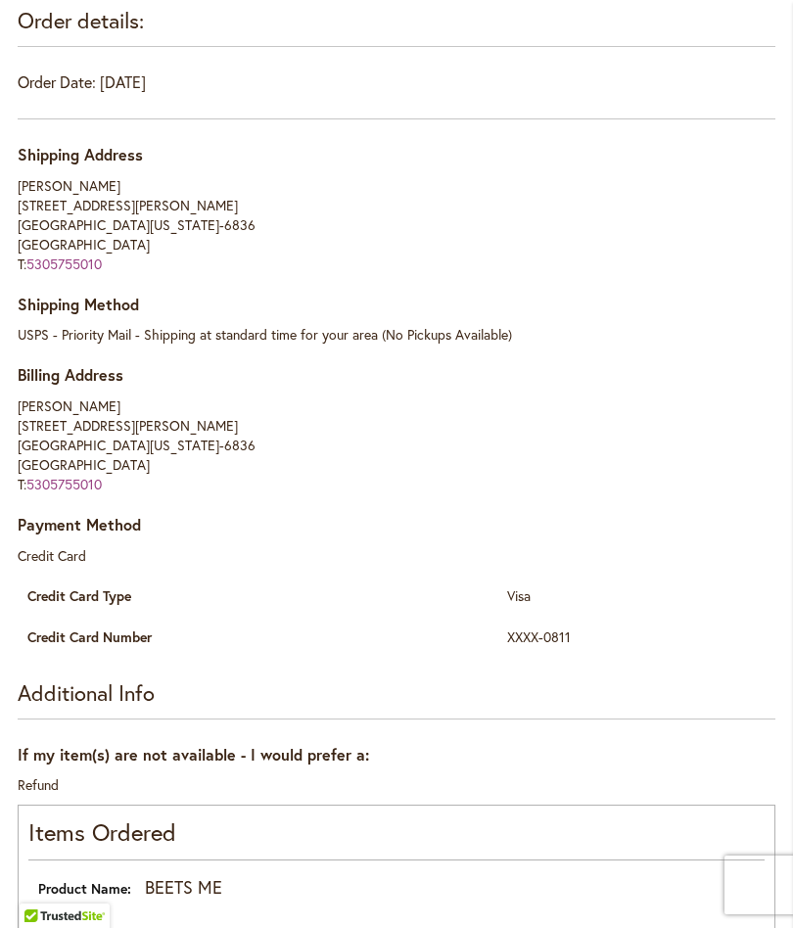
scroll to position [382, 0]
